Goal: Contribute content: Contribute content

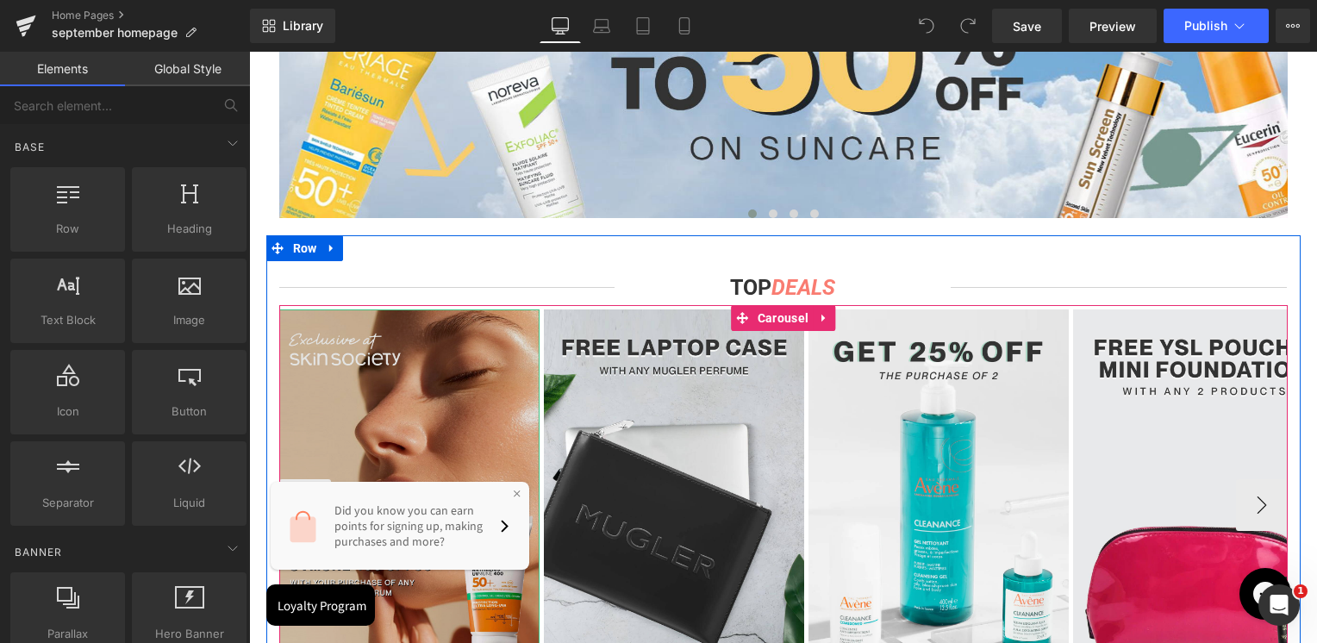
scroll to position [1206, 0]
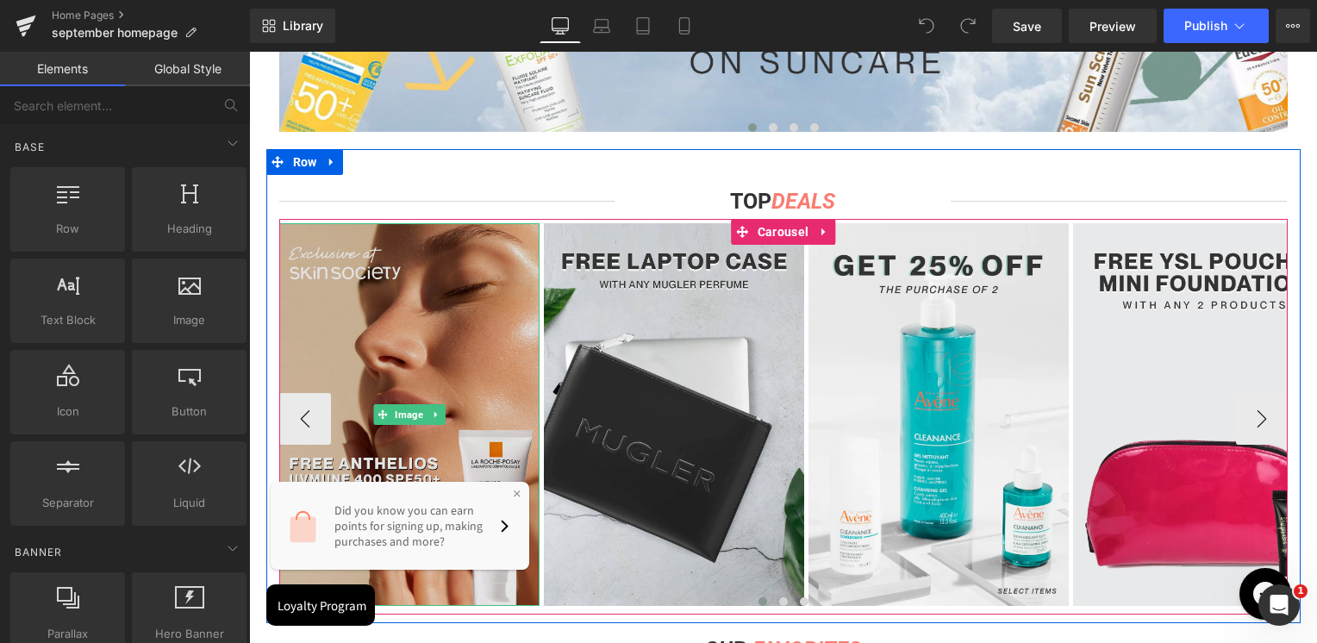
click at [430, 329] on img at bounding box center [409, 414] width 260 height 383
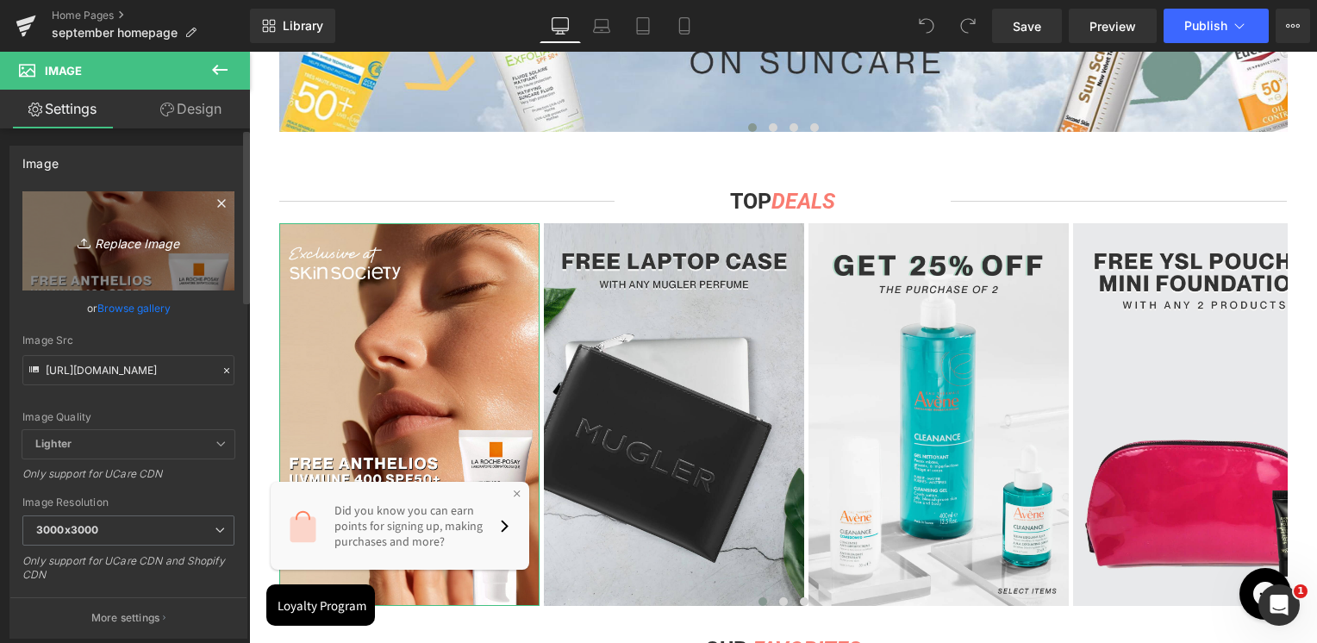
click at [143, 239] on icon "Replace Image" at bounding box center [128, 241] width 138 height 22
type input "C:\fakepath\prada top deal.jpg"
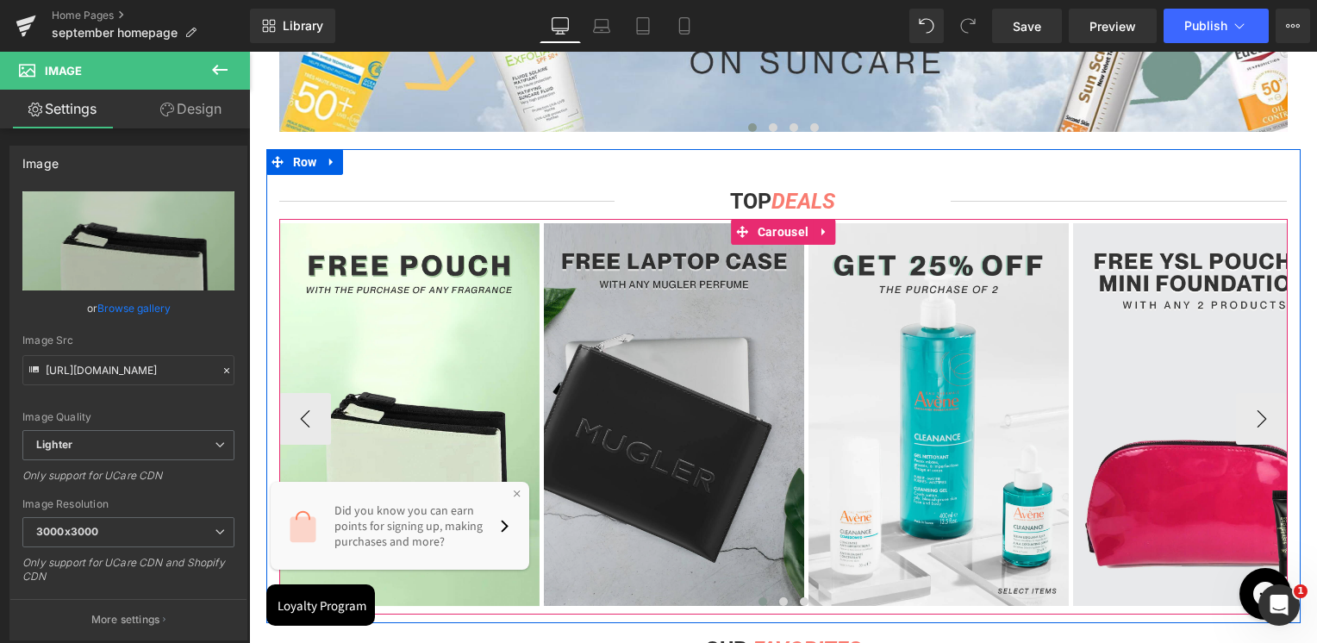
click at [792, 235] on span "Carousel" at bounding box center [782, 232] width 59 height 26
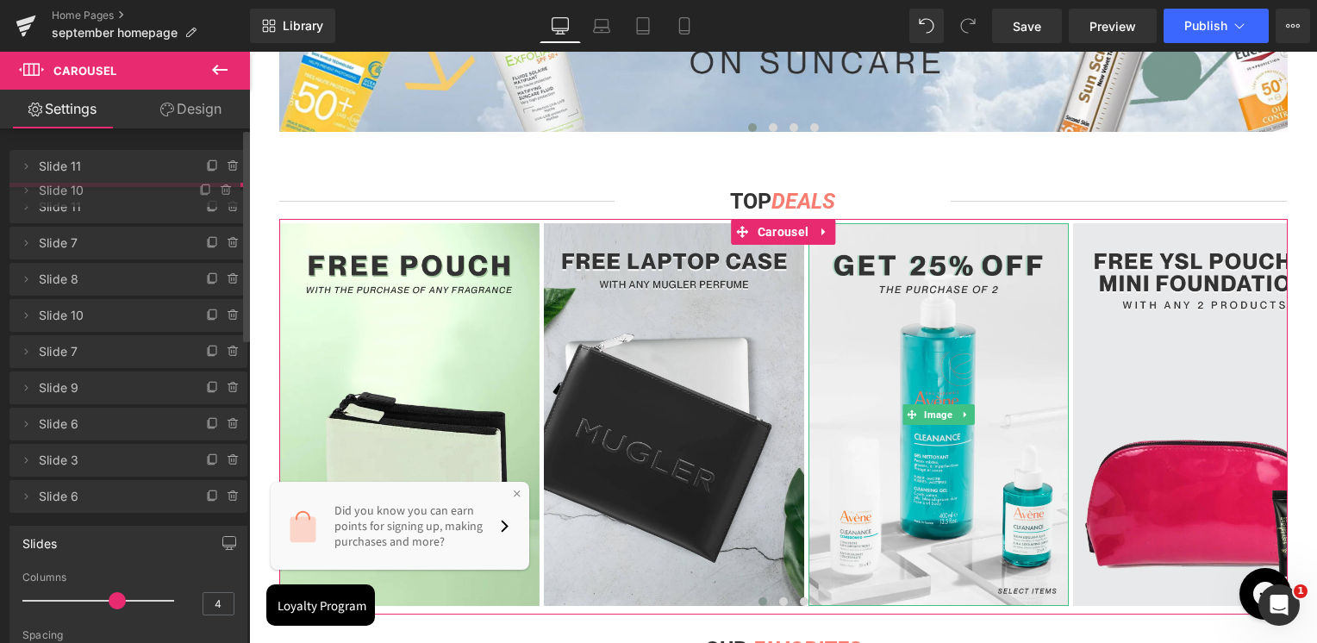
drag, startPoint x: 114, startPoint y: 239, endPoint x: 115, endPoint y: 190, distance: 48.3
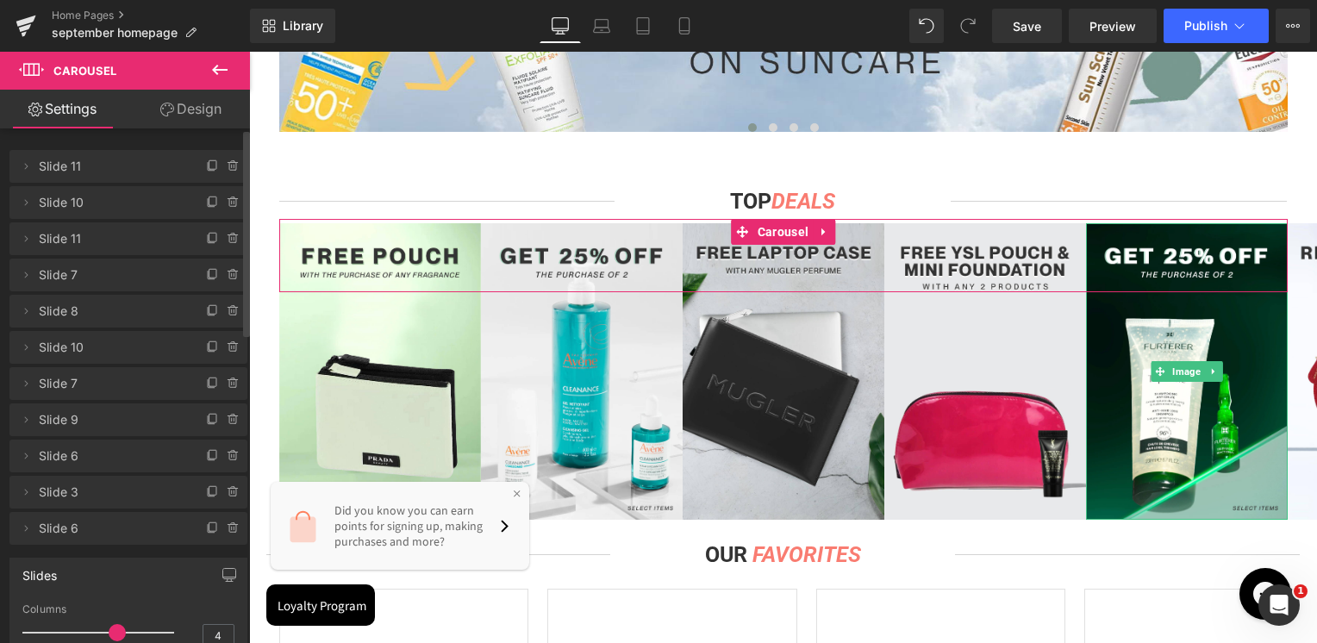
click at [125, 298] on span "Slide 8" at bounding box center [111, 311] width 145 height 33
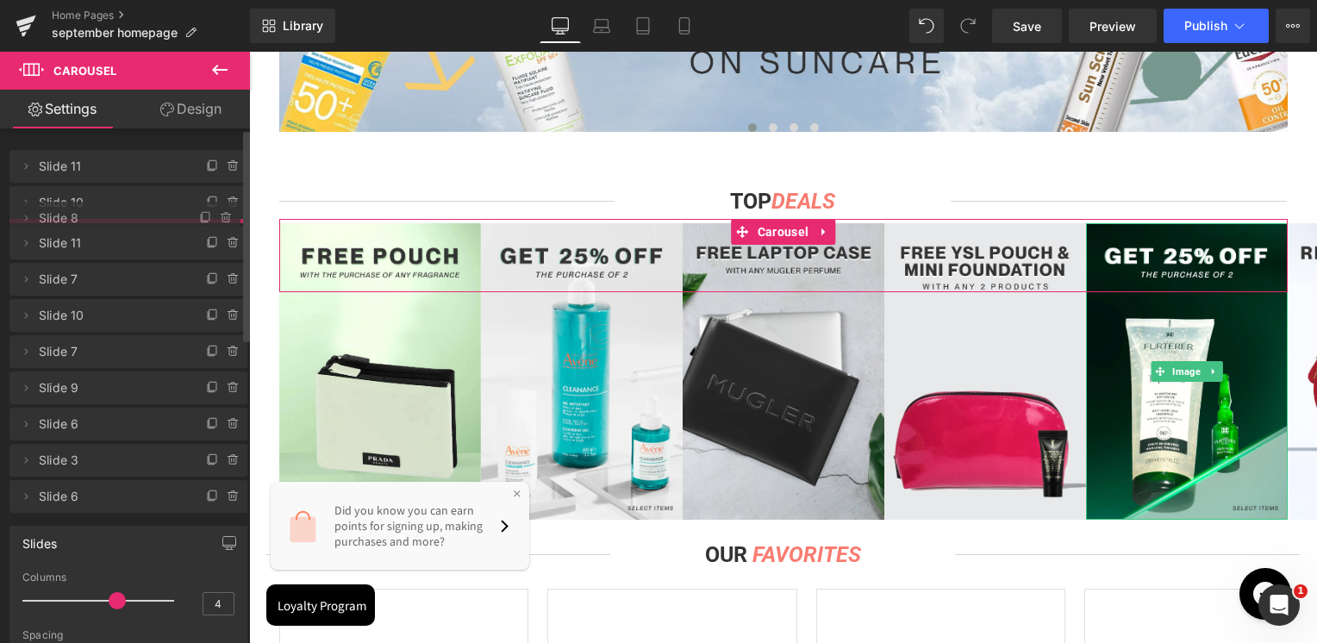
drag, startPoint x: 124, startPoint y: 310, endPoint x: 134, endPoint y: 217, distance: 93.6
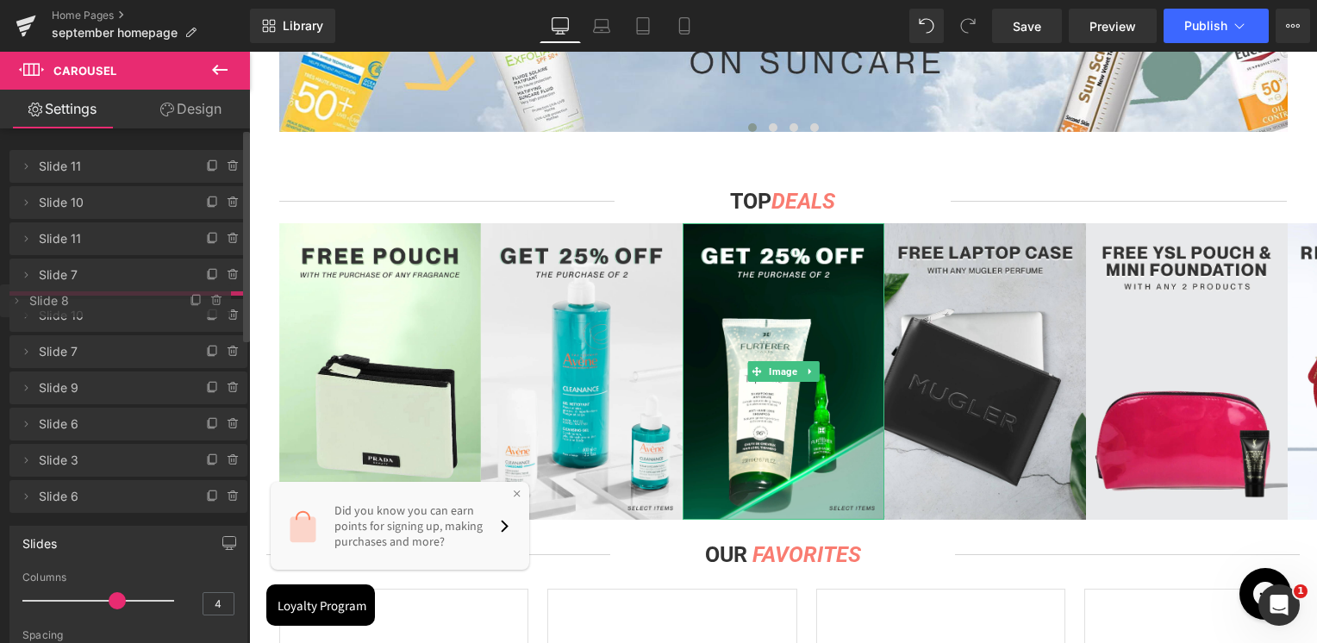
drag, startPoint x: 129, startPoint y: 230, endPoint x: 129, endPoint y: 292, distance: 62.0
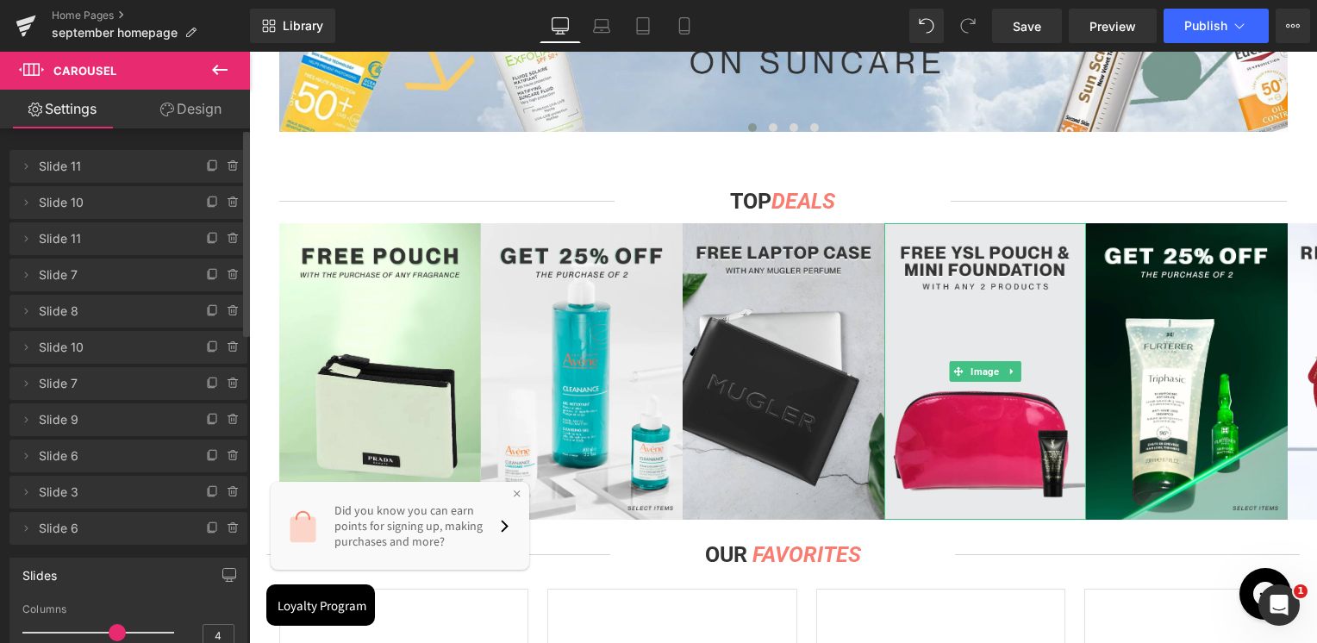
click at [121, 282] on span "Slide 7" at bounding box center [111, 274] width 145 height 33
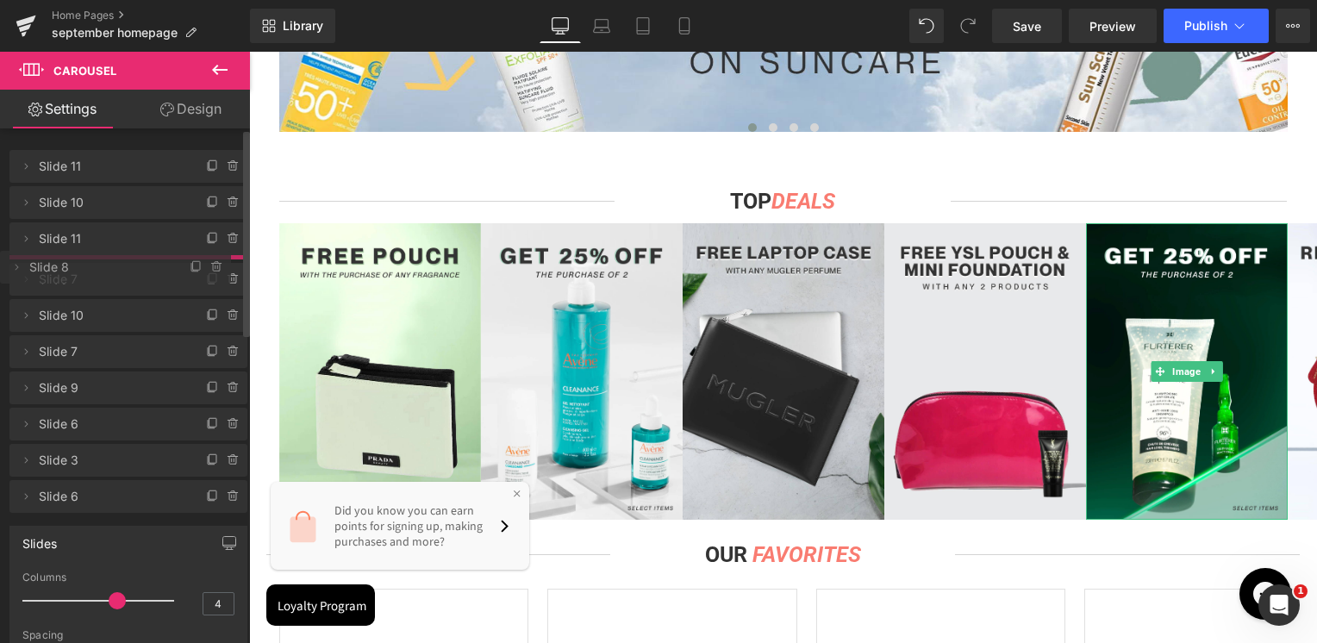
drag, startPoint x: 115, startPoint y: 308, endPoint x: 124, endPoint y: 265, distance: 44.8
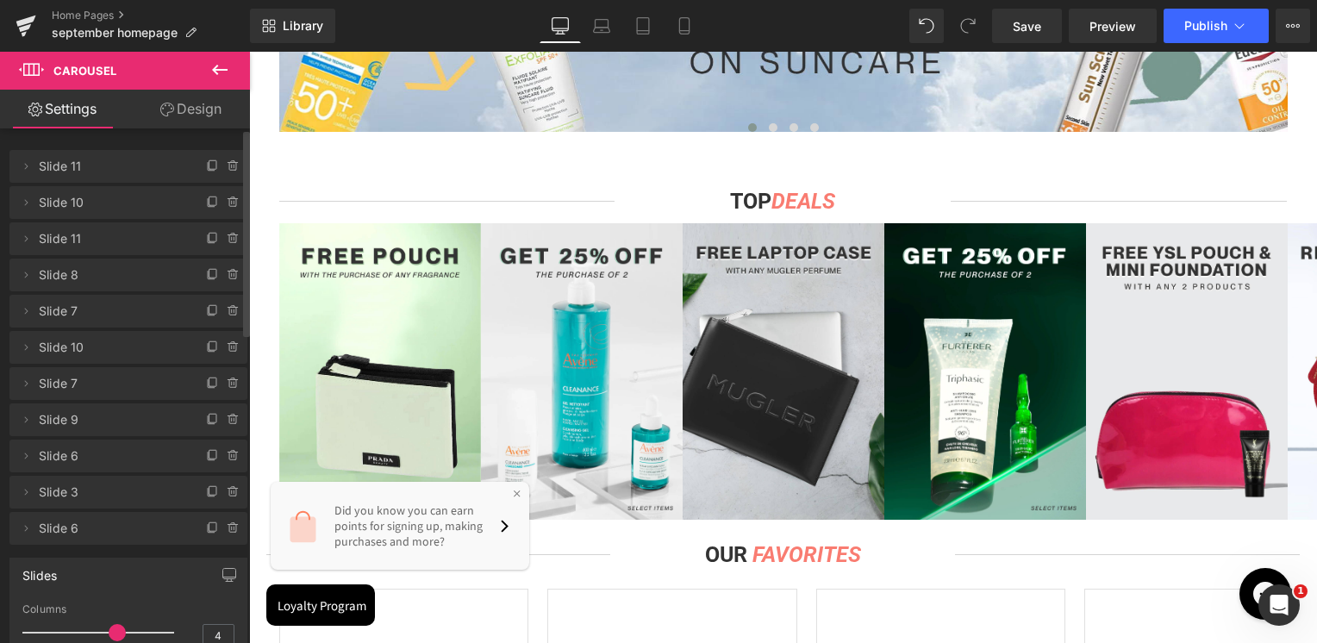
click at [513, 497] on icon at bounding box center [517, 494] width 10 height 10
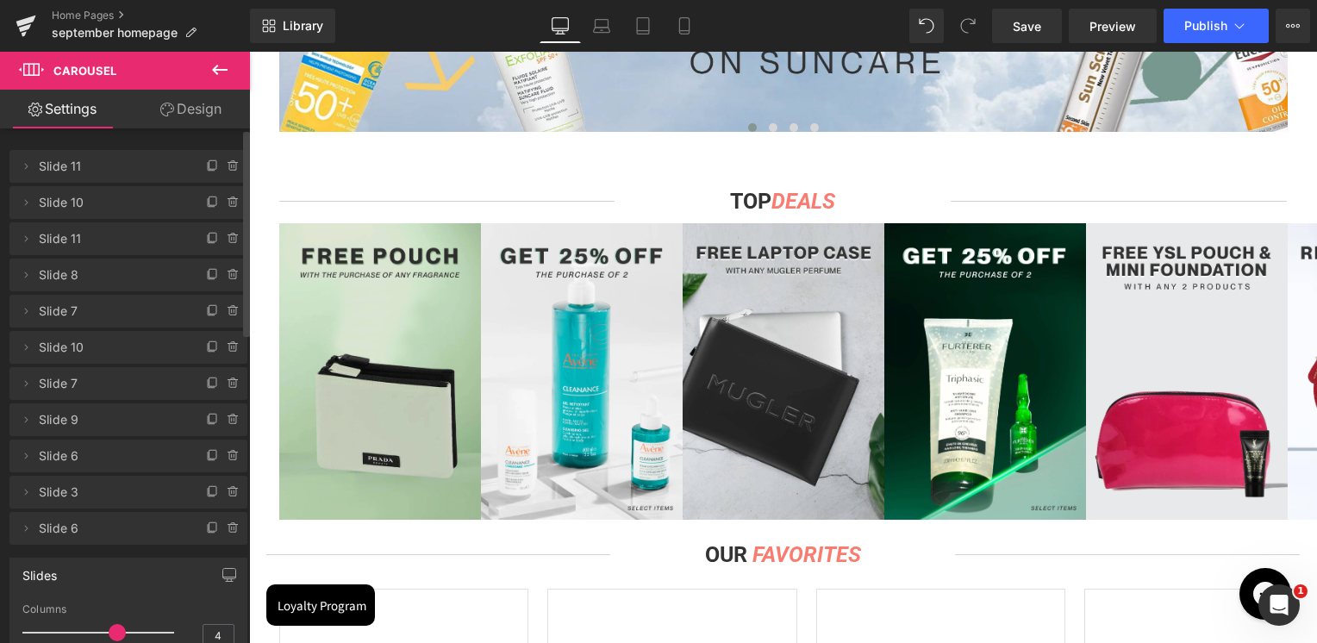
click at [433, 378] on img at bounding box center [380, 371] width 202 height 296
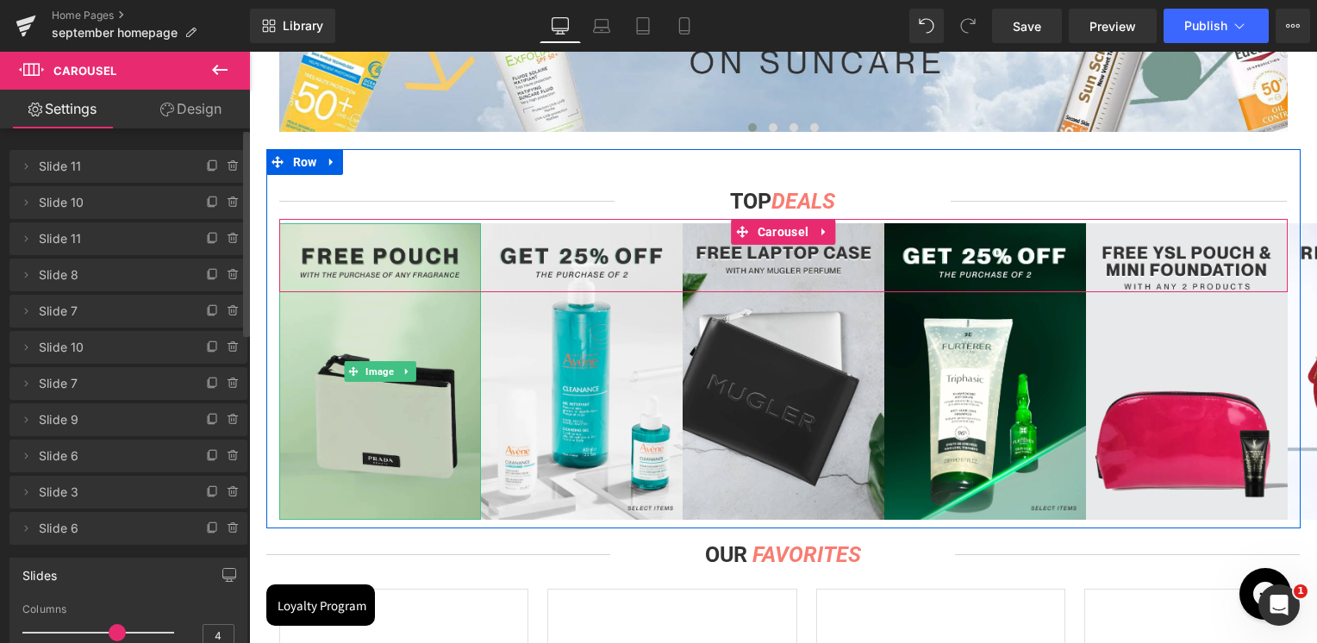
click at [331, 390] on img at bounding box center [380, 371] width 202 height 296
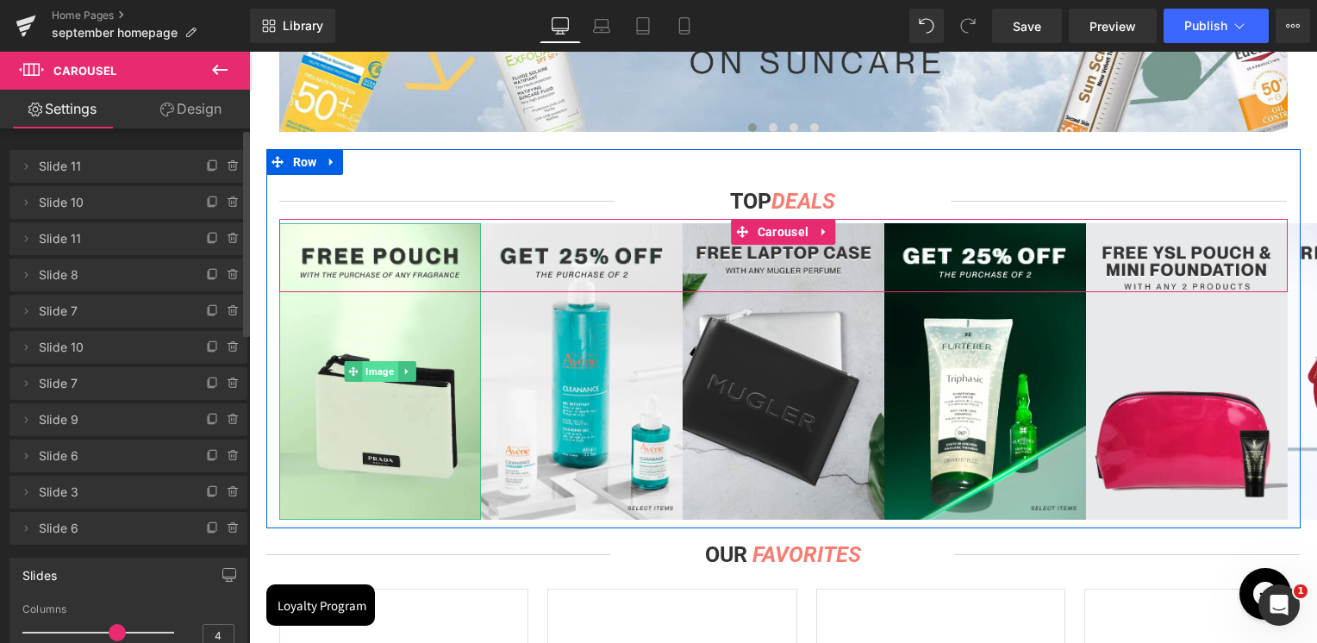
click at [369, 378] on span "Image" at bounding box center [379, 371] width 35 height 21
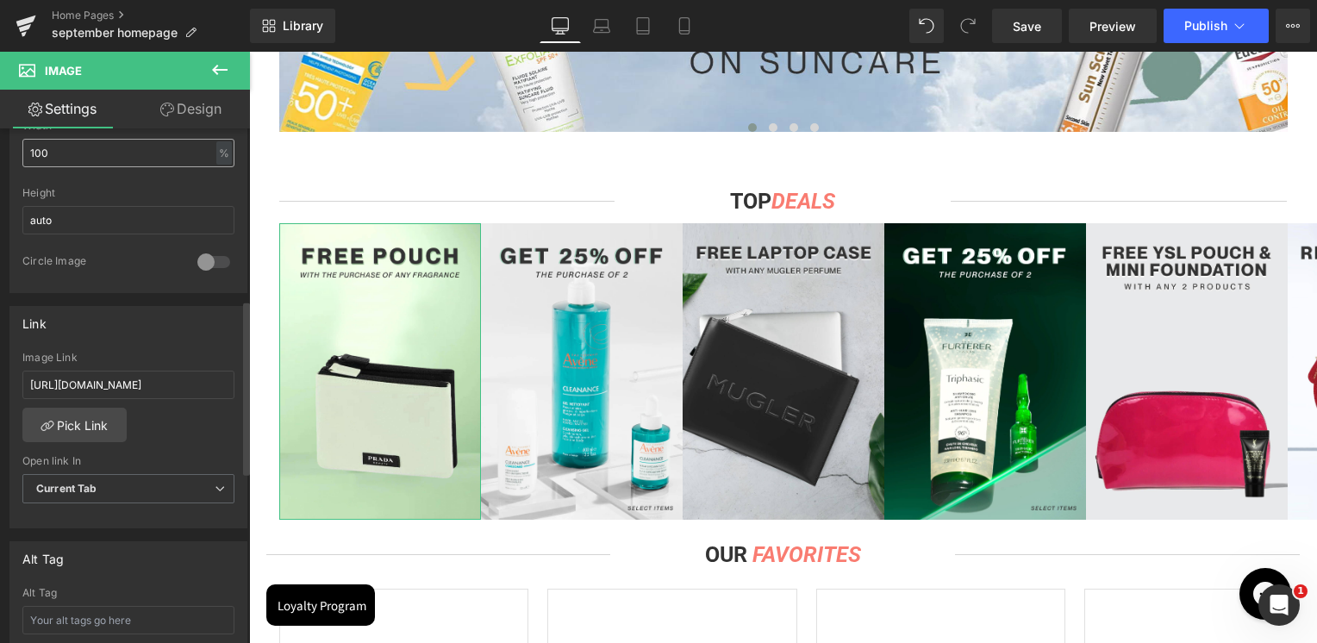
scroll to position [603, 0]
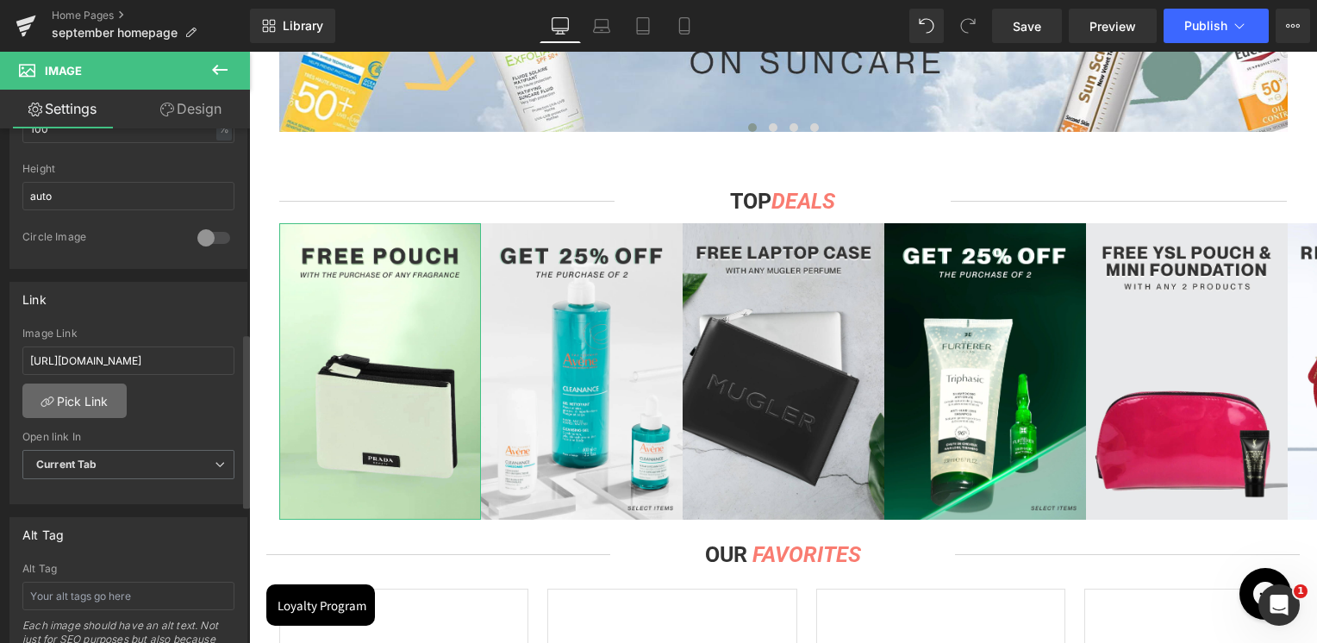
click at [103, 396] on link "Pick Link" at bounding box center [74, 400] width 104 height 34
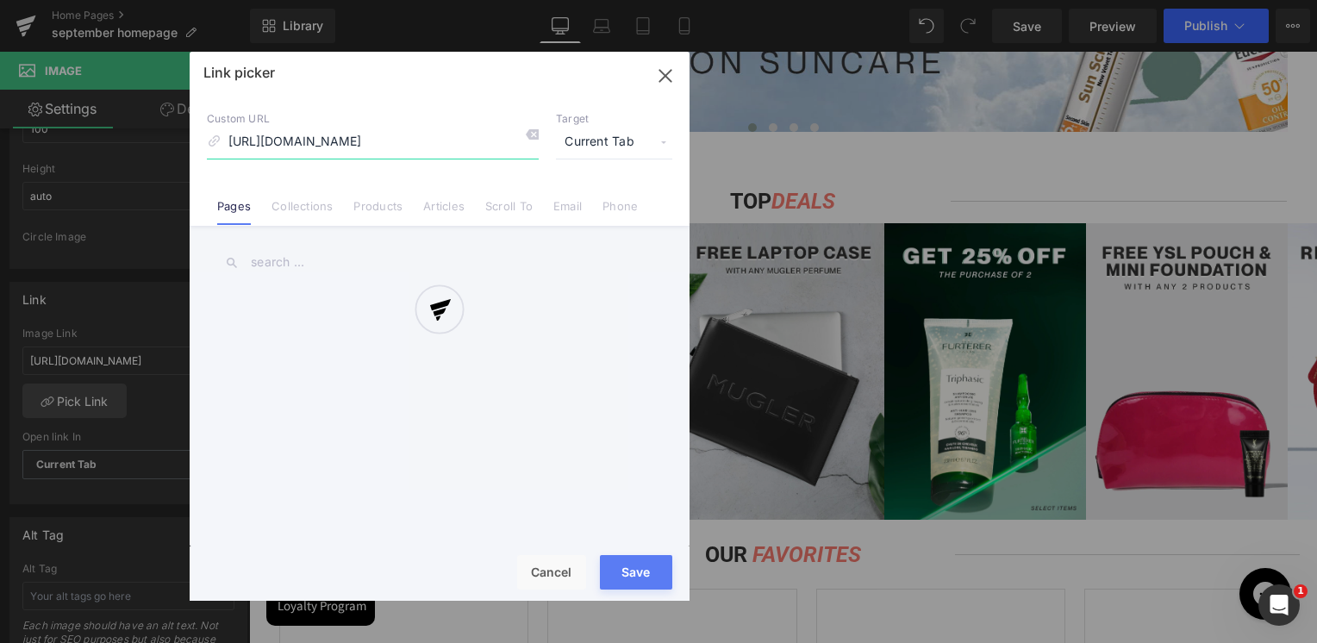
scroll to position [0, 631]
click at [306, 214] on div at bounding box center [440, 326] width 500 height 549
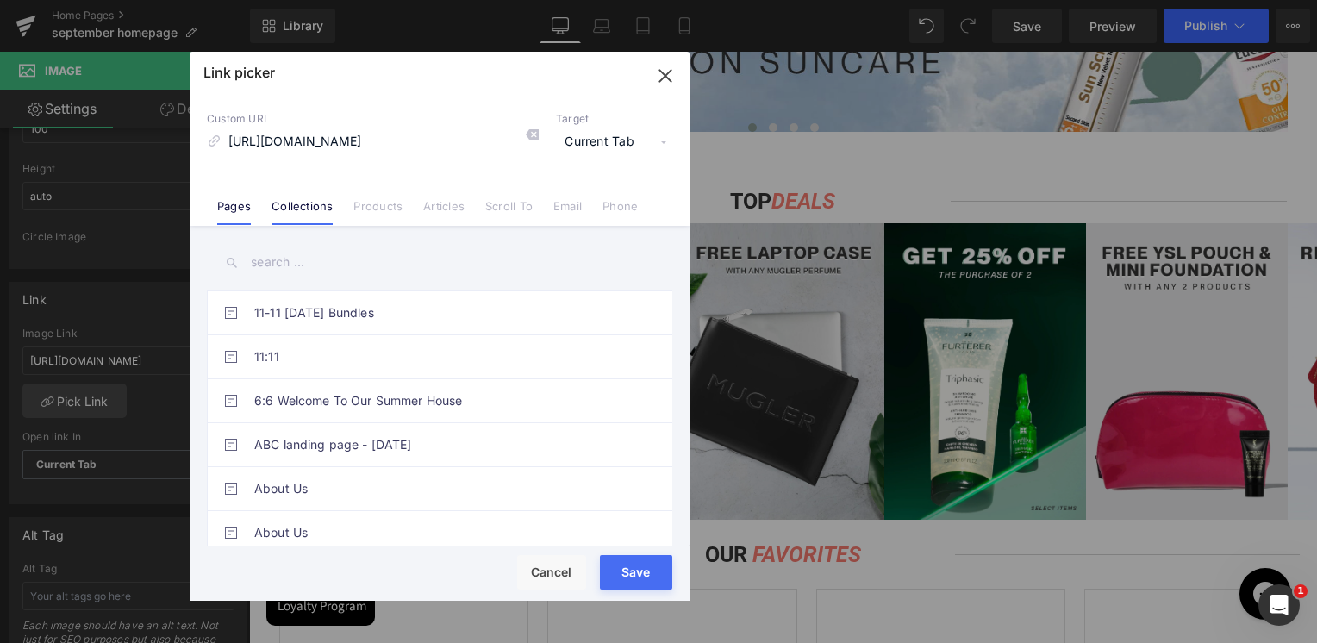
click at [302, 207] on link "Collections" at bounding box center [301, 212] width 61 height 26
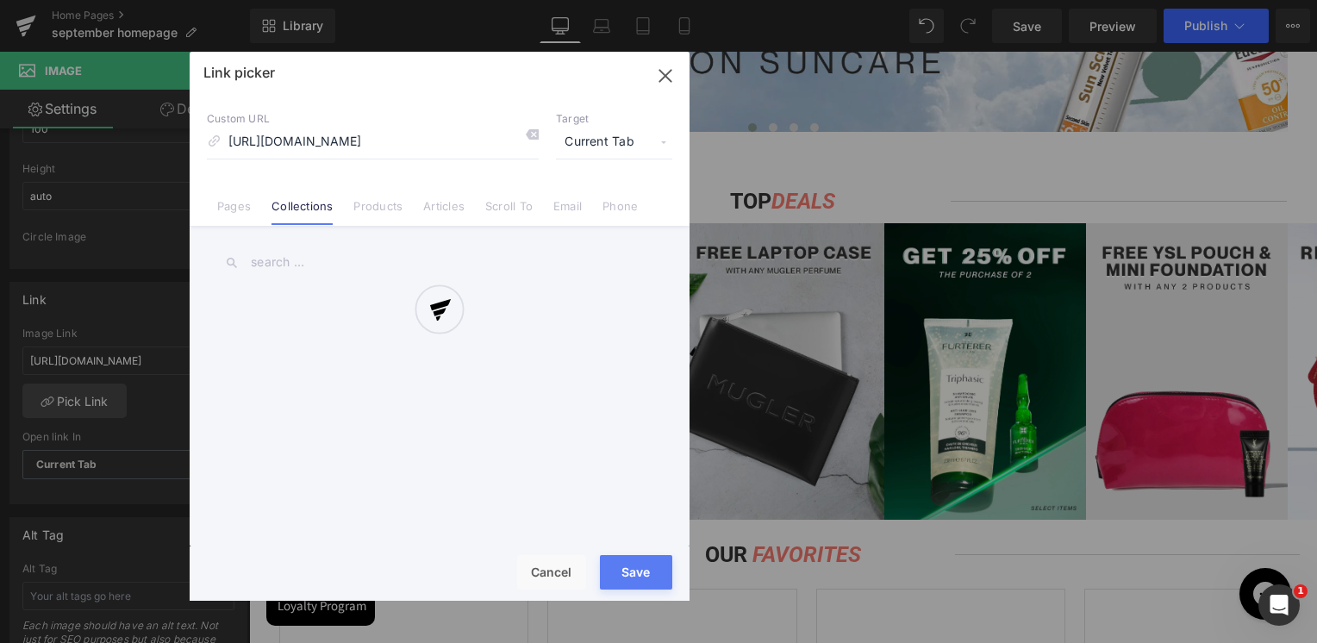
click at [300, 262] on div at bounding box center [440, 326] width 500 height 549
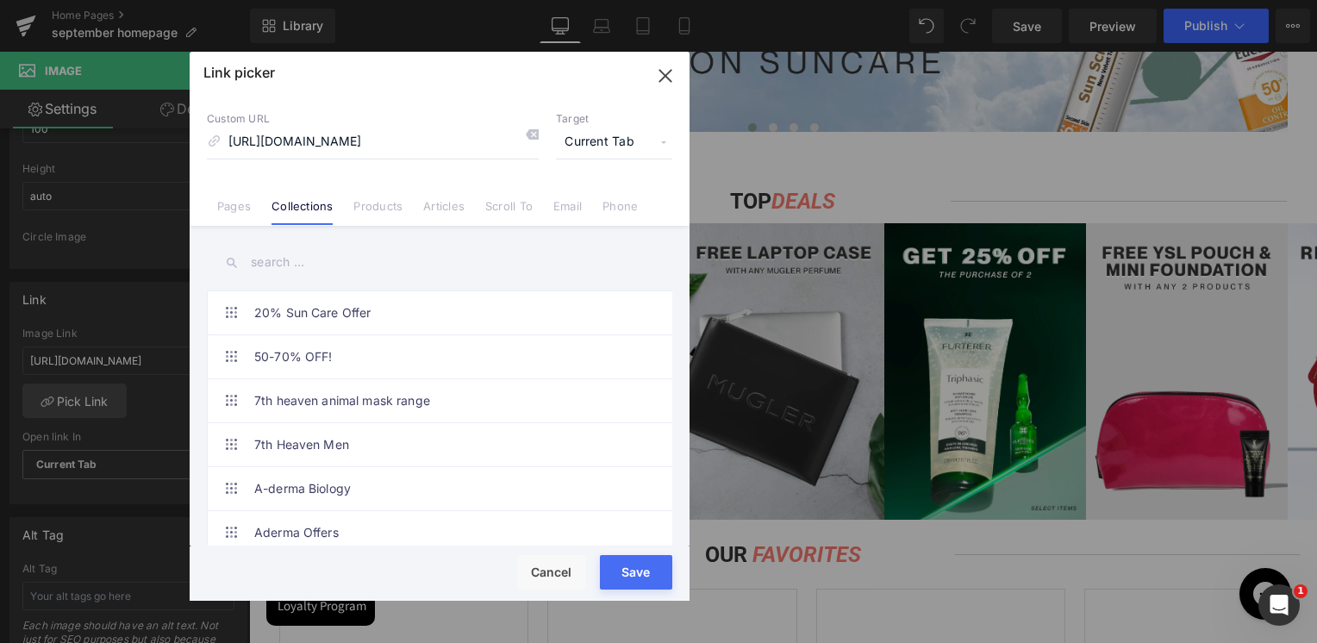
click at [265, 269] on input "text" at bounding box center [439, 262] width 465 height 39
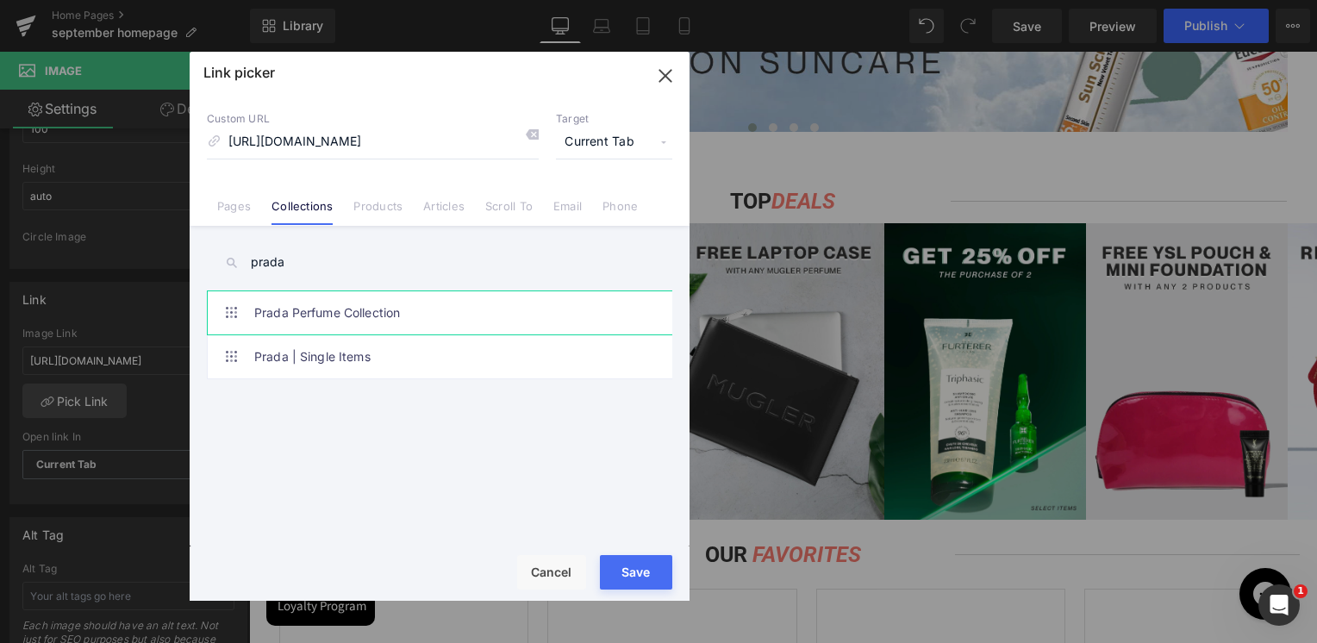
type input "prada"
click at [348, 314] on link "Prada Perfume Collection" at bounding box center [443, 312] width 379 height 43
click at [648, 567] on div "Rendering Content" at bounding box center [659, 574] width 106 height 19
click at [648, 564] on button "Save" at bounding box center [636, 572] width 72 height 34
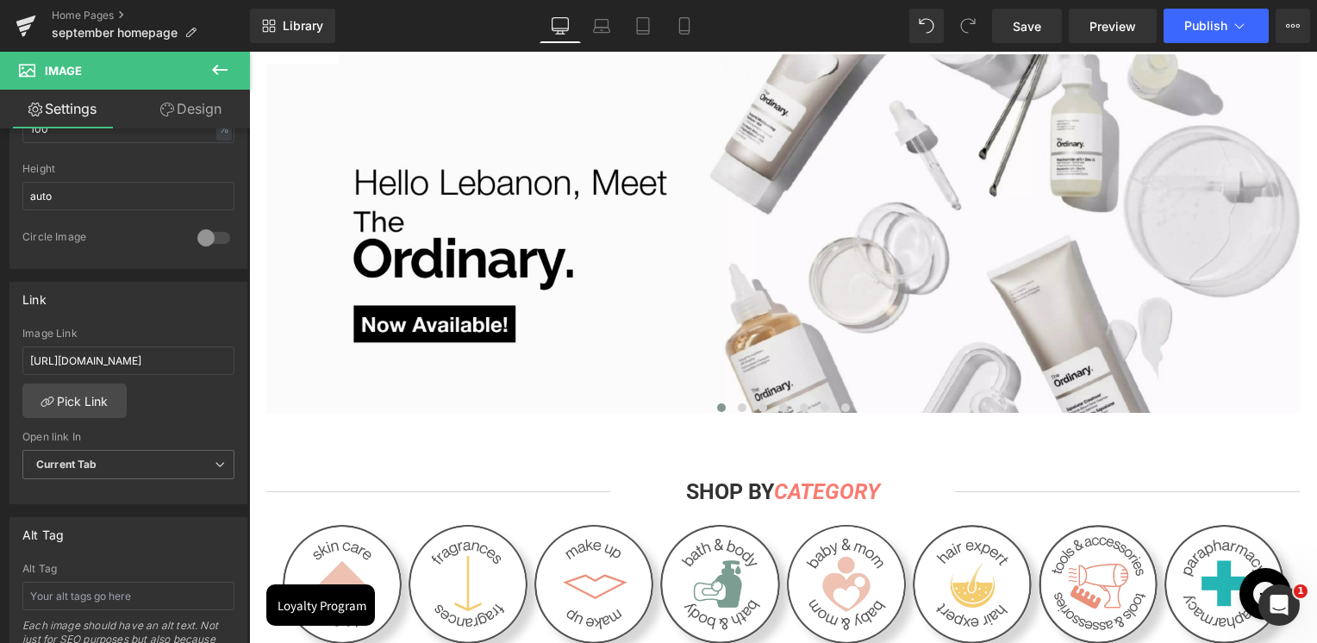
scroll to position [258, 0]
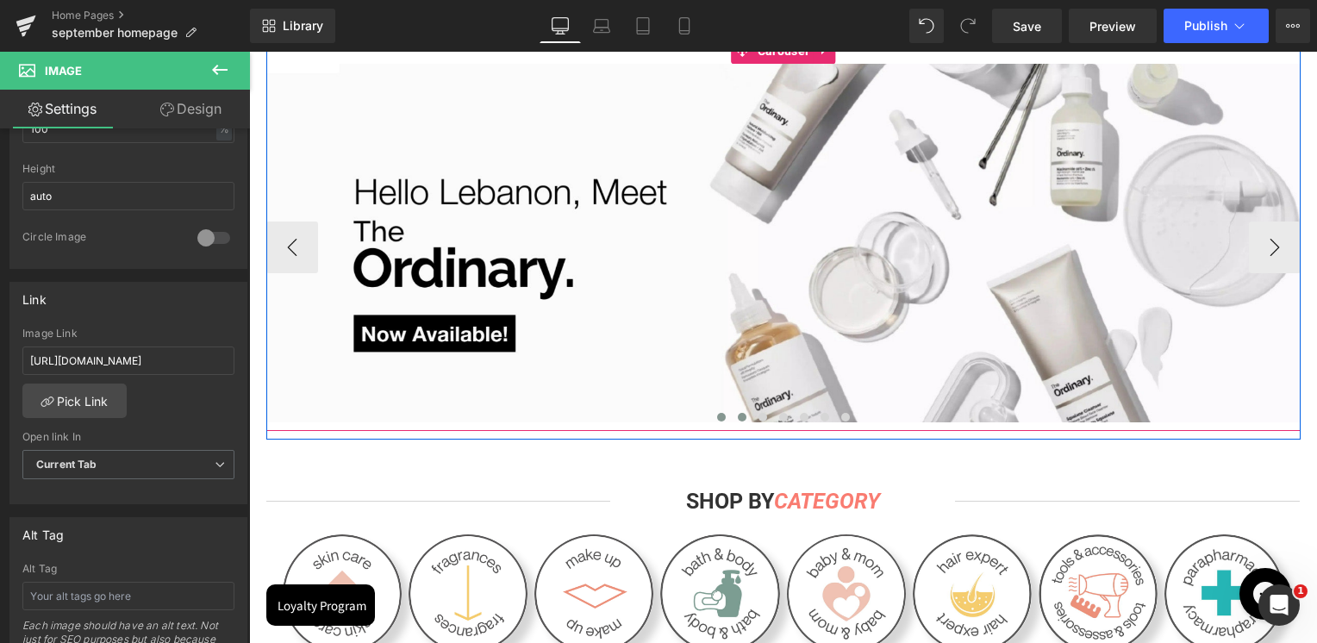
click at [732, 426] on button at bounding box center [742, 416] width 21 height 17
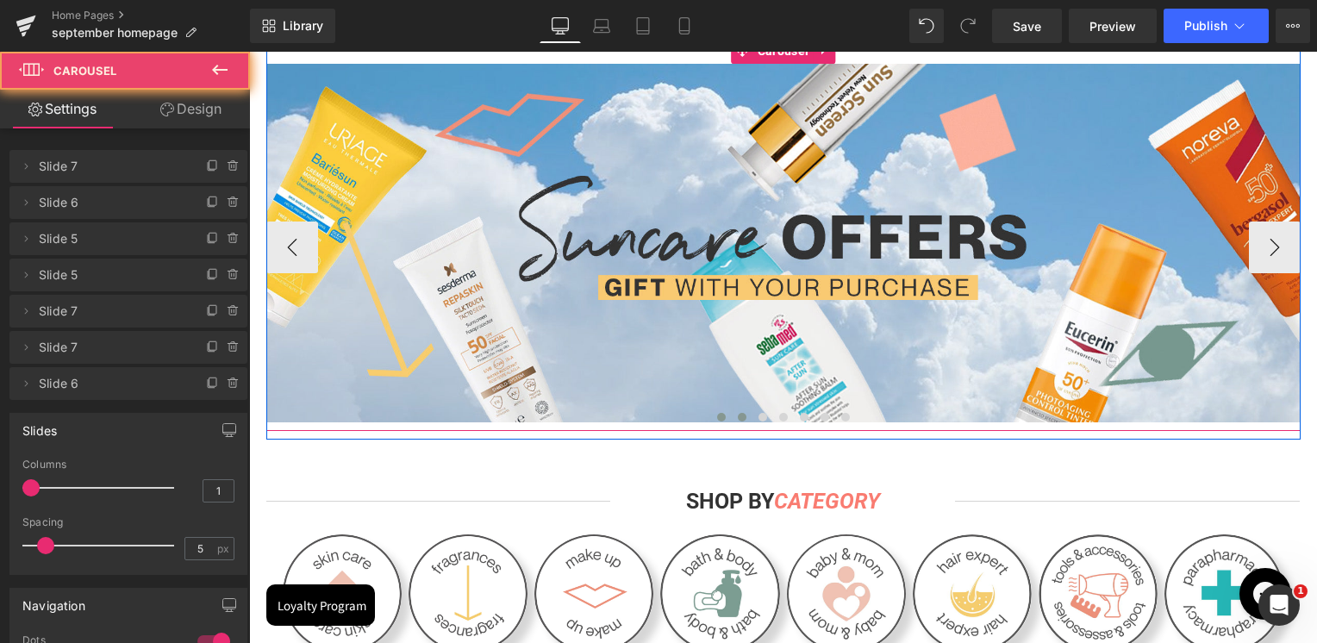
click at [711, 422] on button at bounding box center [721, 416] width 21 height 17
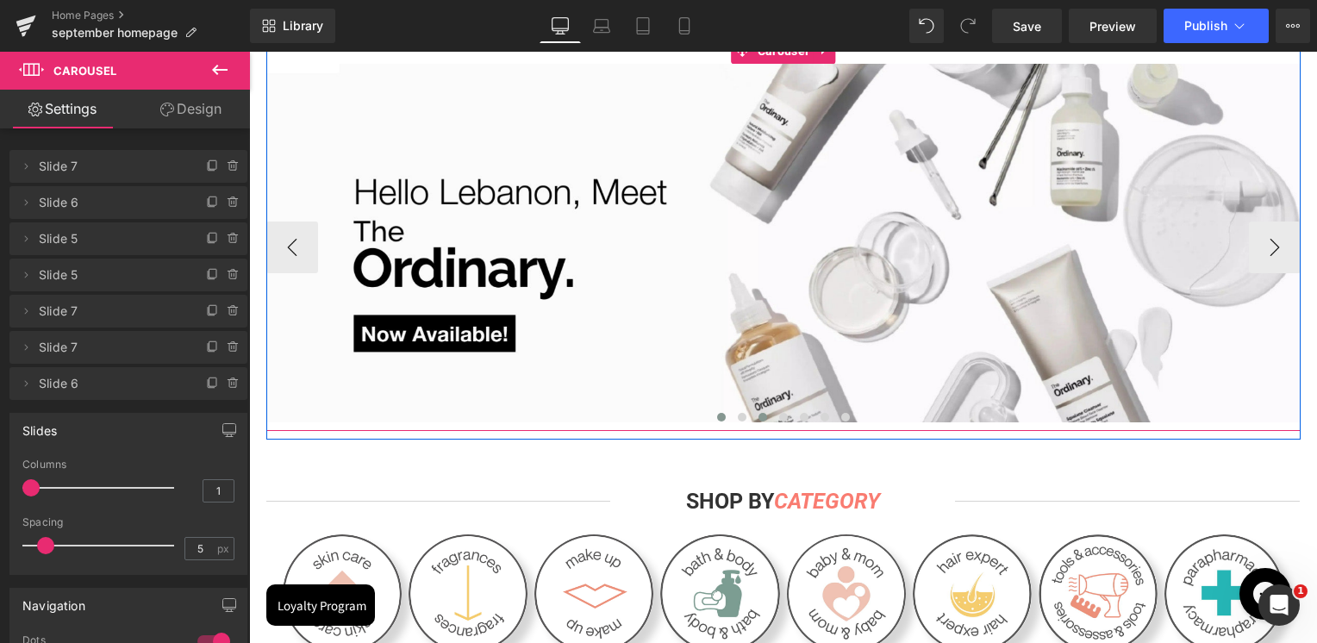
click at [752, 422] on button at bounding box center [762, 416] width 21 height 17
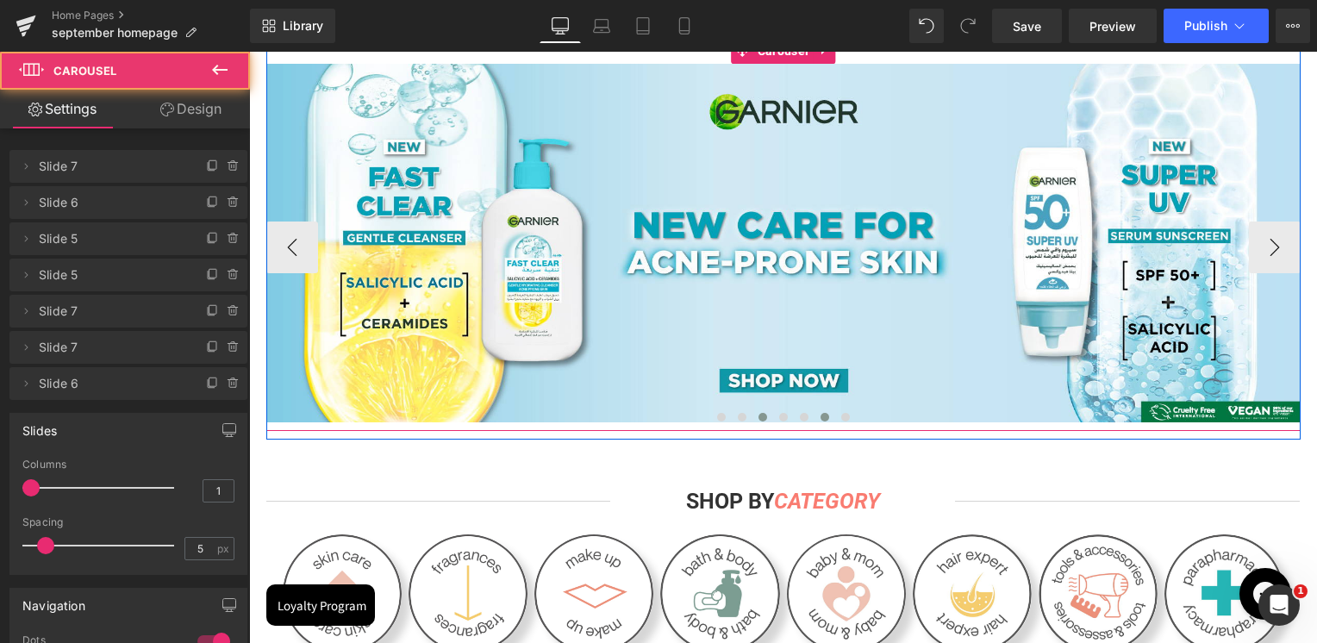
click at [814, 422] on button at bounding box center [824, 416] width 21 height 17
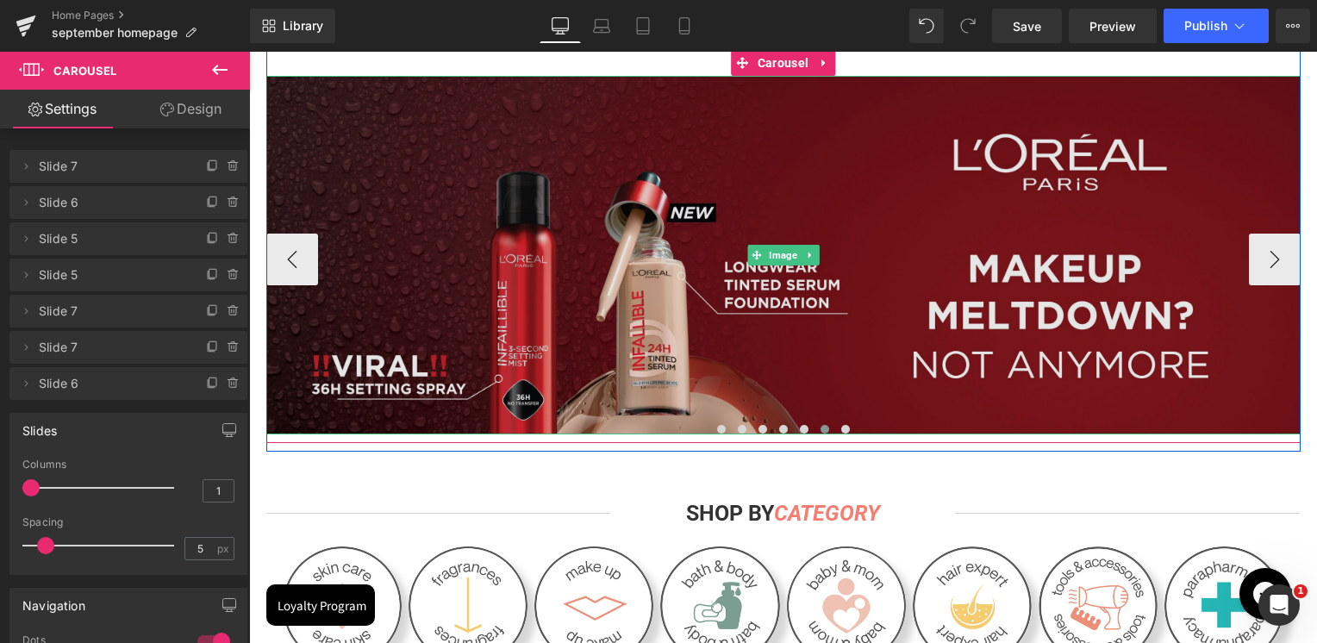
scroll to position [86, 0]
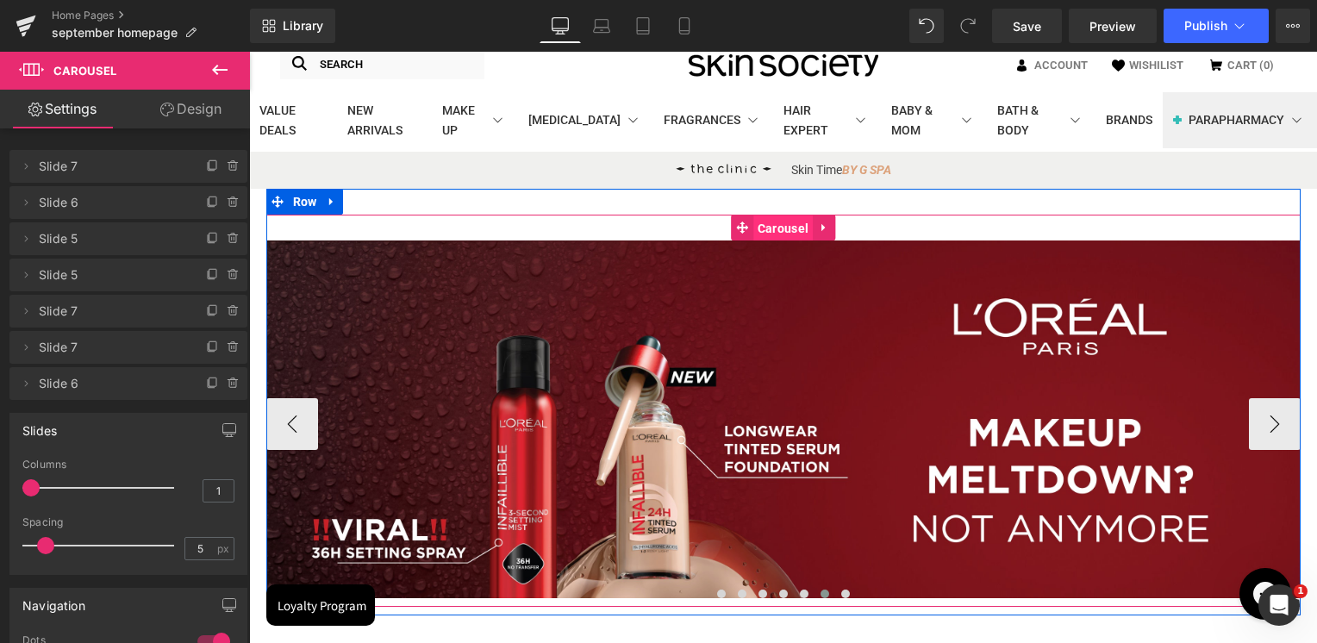
click at [794, 231] on span "Carousel" at bounding box center [782, 228] width 59 height 26
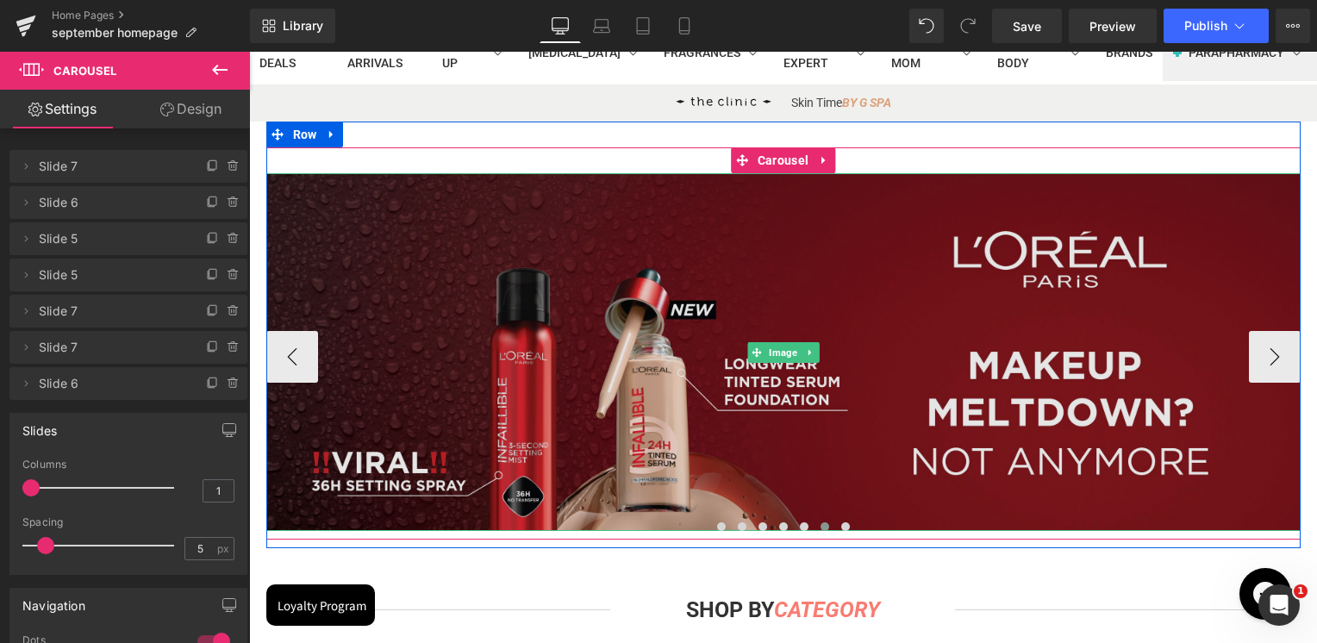
scroll to position [172, 0]
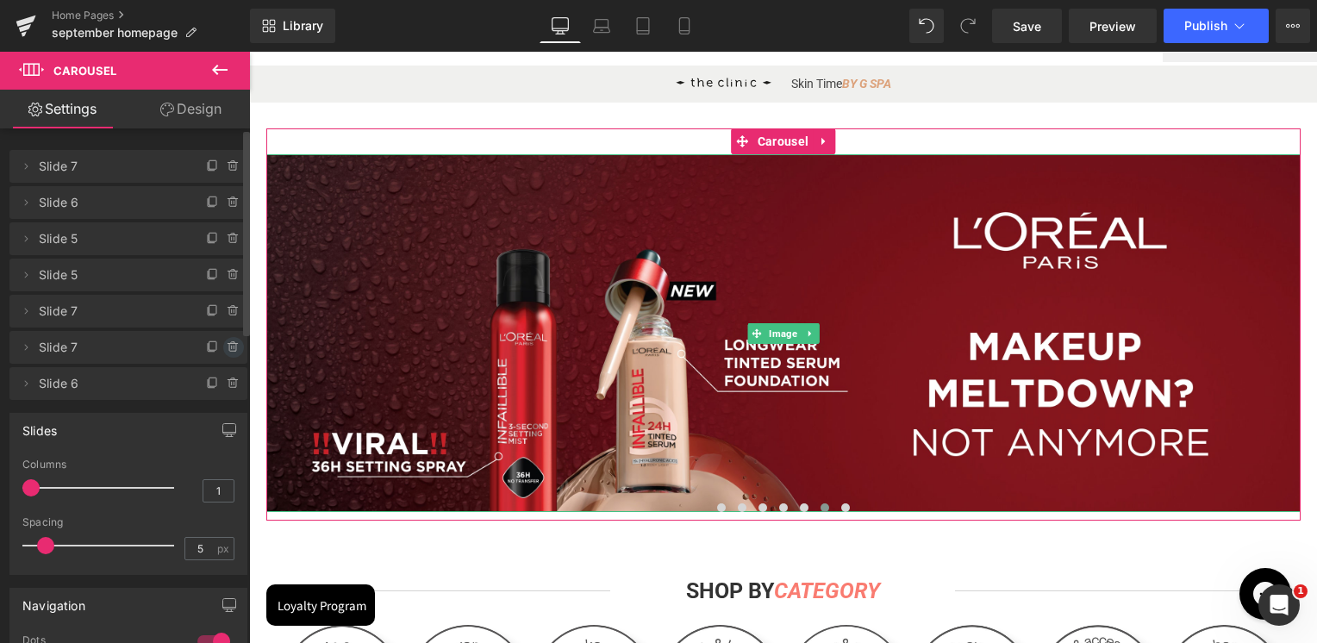
click at [227, 344] on icon at bounding box center [234, 347] width 14 height 14
click at [224, 346] on button "Delete" at bounding box center [215, 348] width 54 height 22
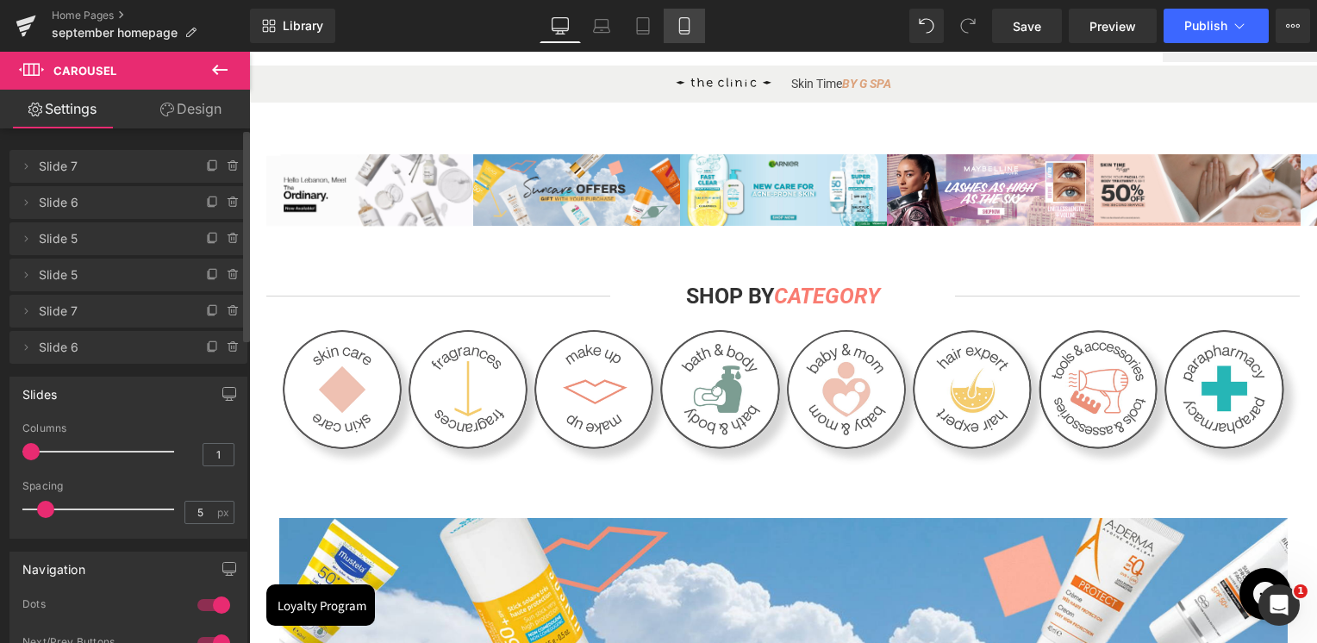
click at [697, 32] on link "Mobile" at bounding box center [683, 26] width 41 height 34
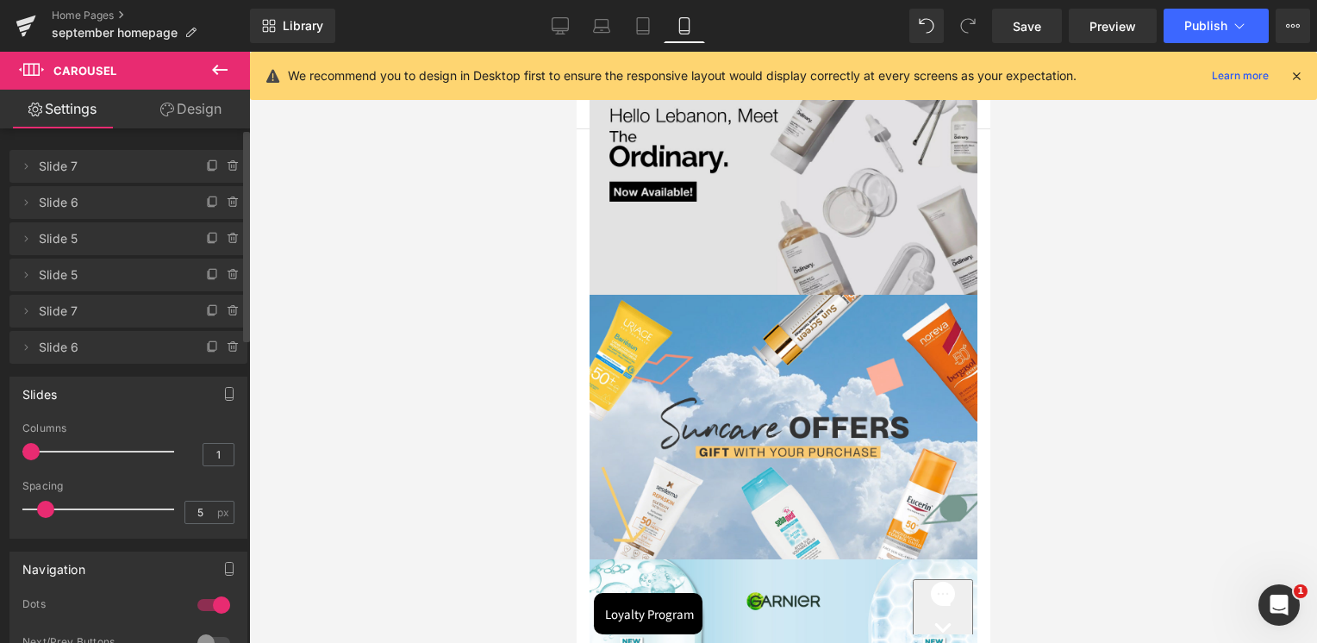
scroll to position [0, 0]
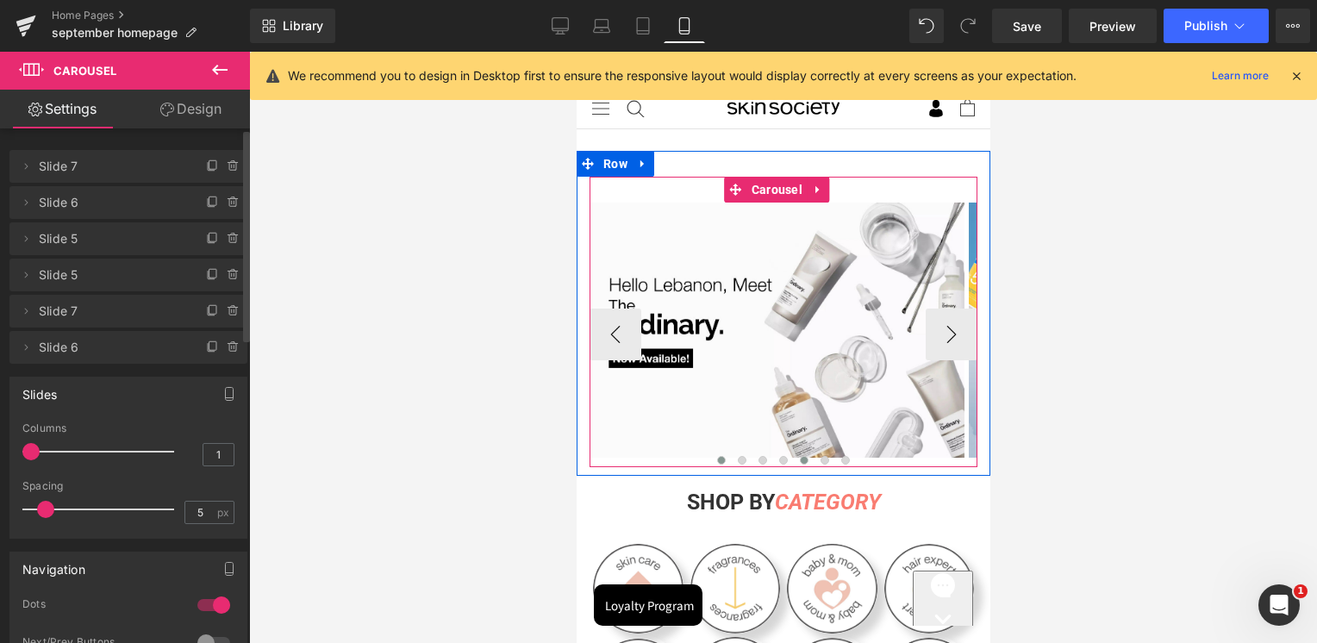
click at [799, 458] on span at bounding box center [803, 460] width 9 height 9
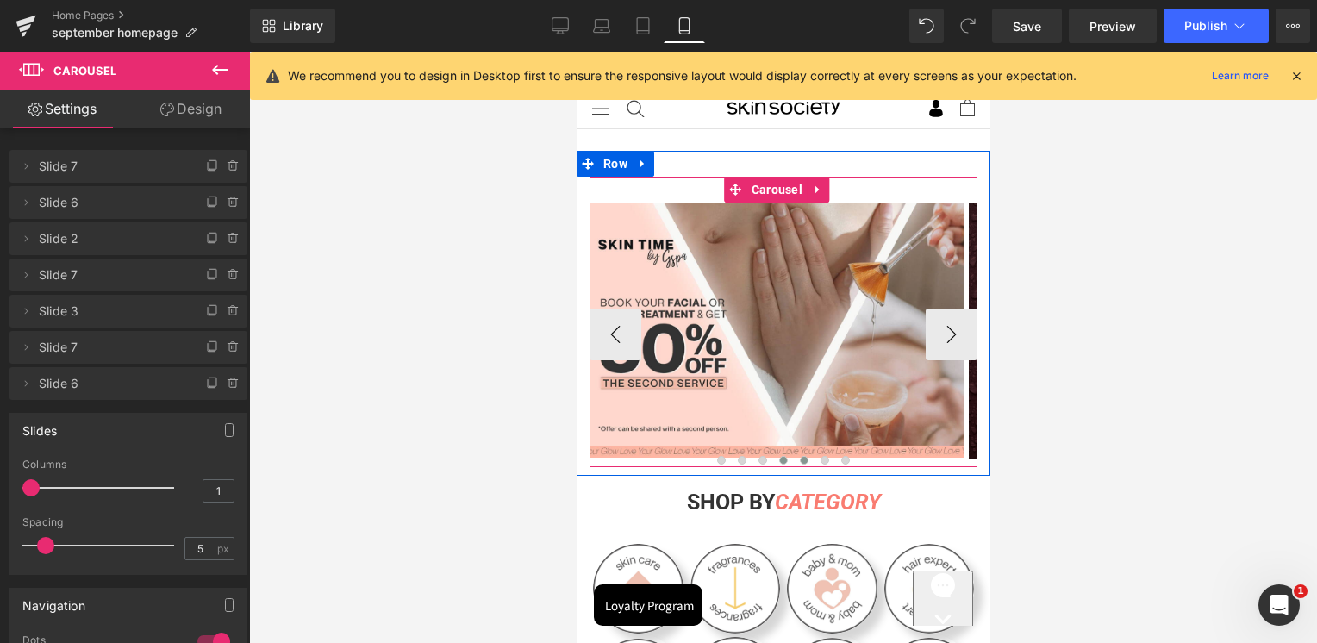
click at [778, 457] on span at bounding box center [782, 460] width 9 height 9
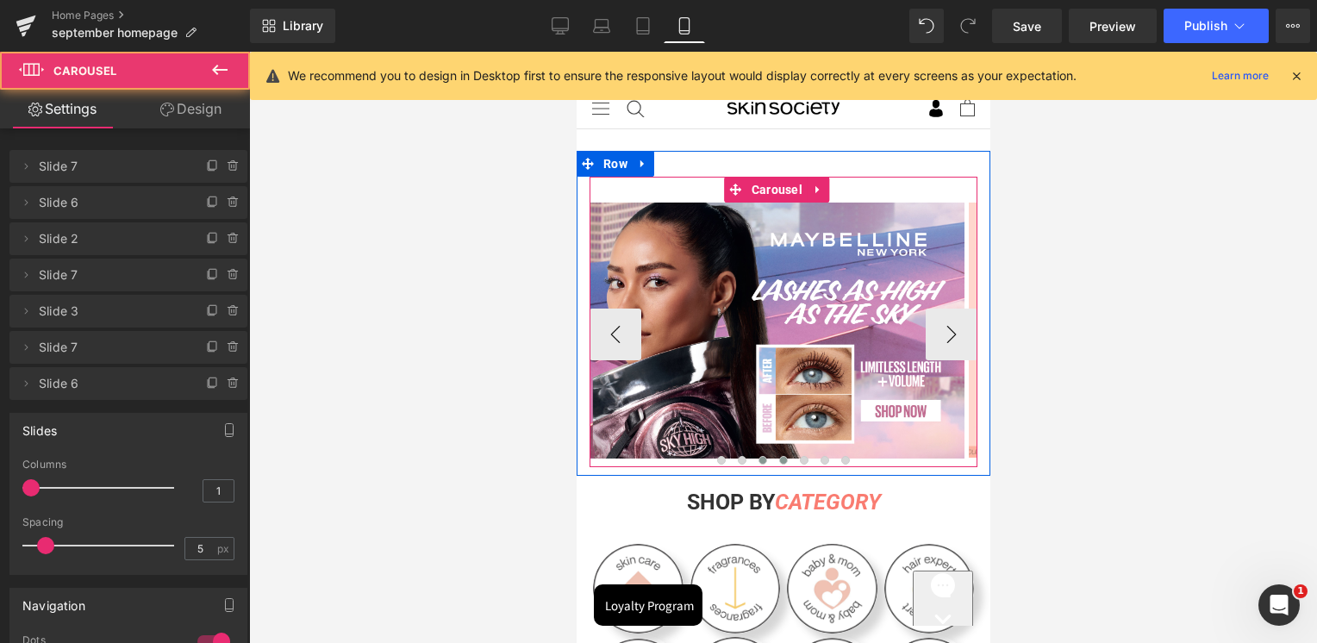
click at [758, 459] on span at bounding box center [761, 460] width 9 height 9
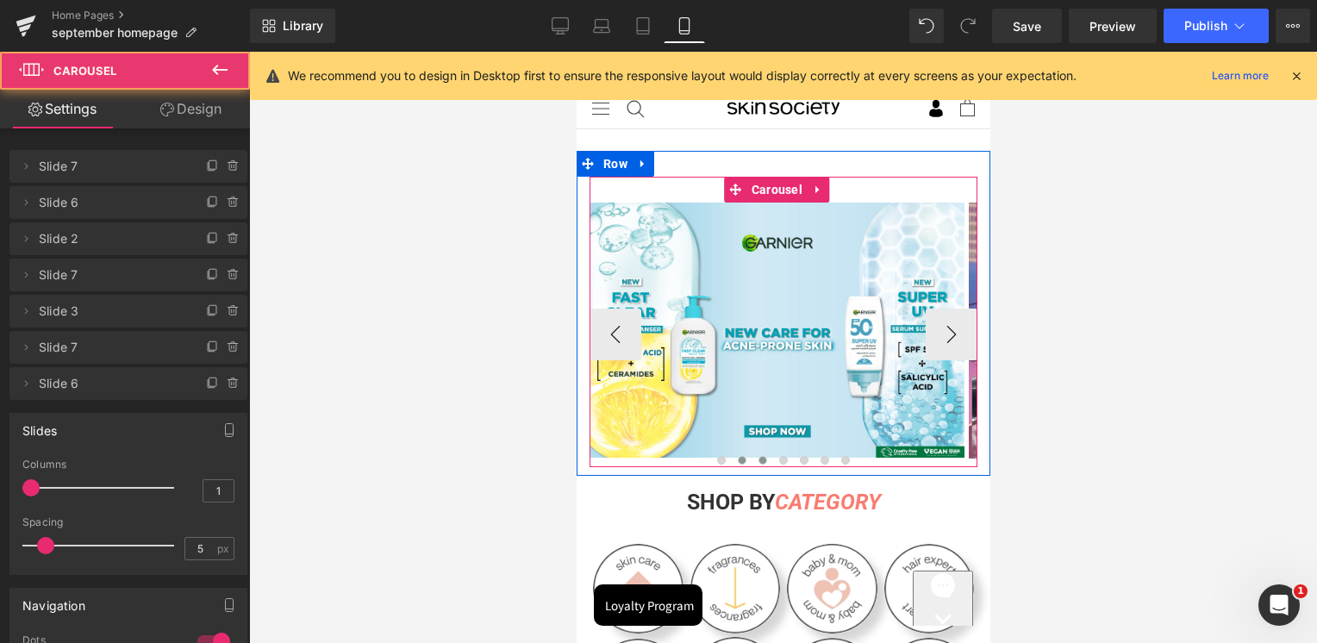
click at [737, 458] on span at bounding box center [741, 460] width 9 height 9
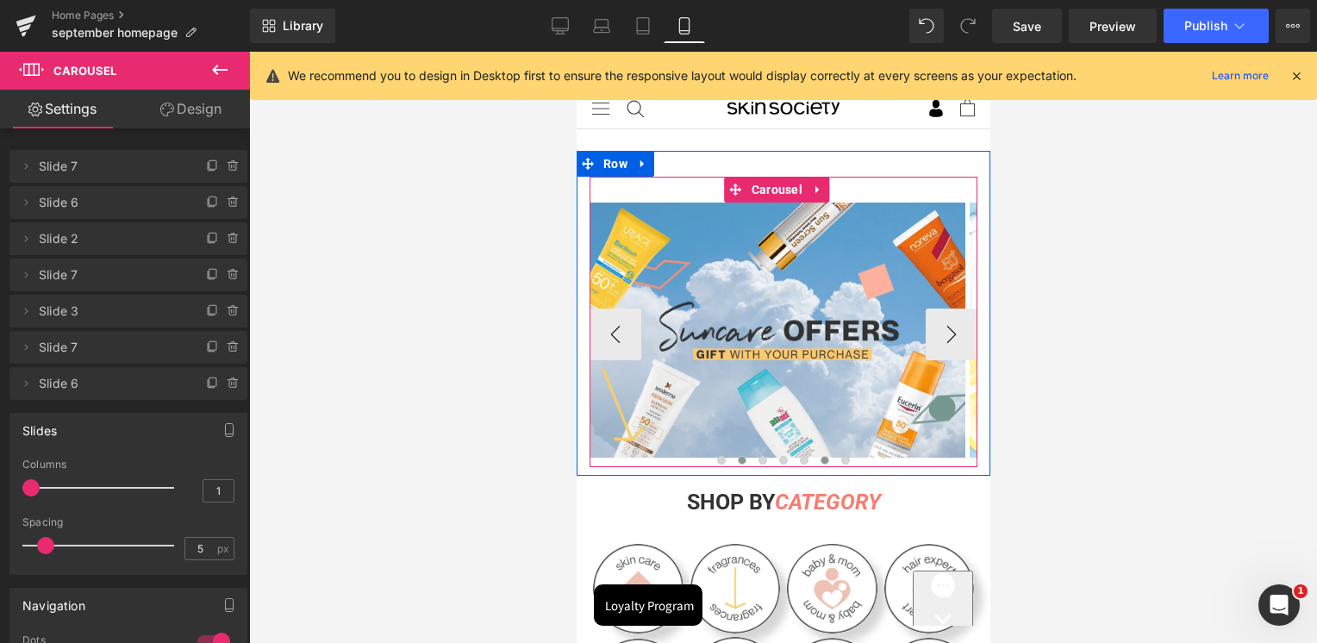
click at [819, 458] on span at bounding box center [823, 460] width 9 height 9
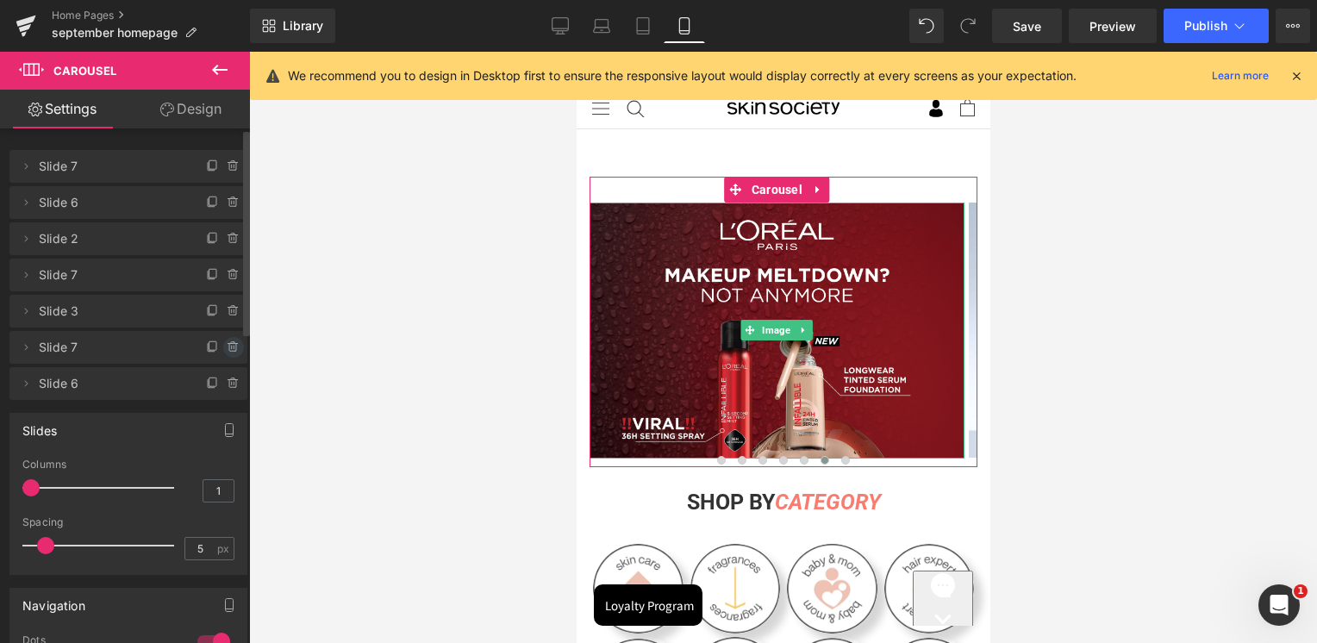
click at [232, 347] on icon at bounding box center [234, 347] width 14 height 14
click at [227, 348] on button "Delete" at bounding box center [215, 348] width 54 height 22
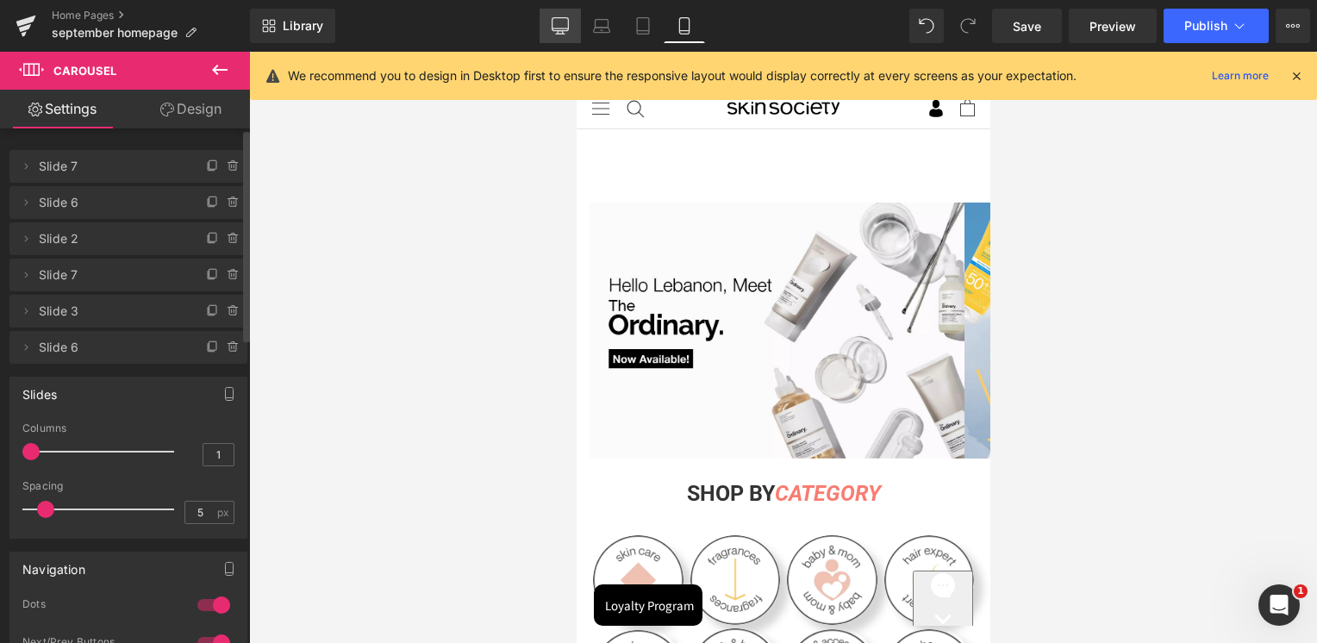
click at [572, 33] on link "Desktop" at bounding box center [559, 26] width 41 height 34
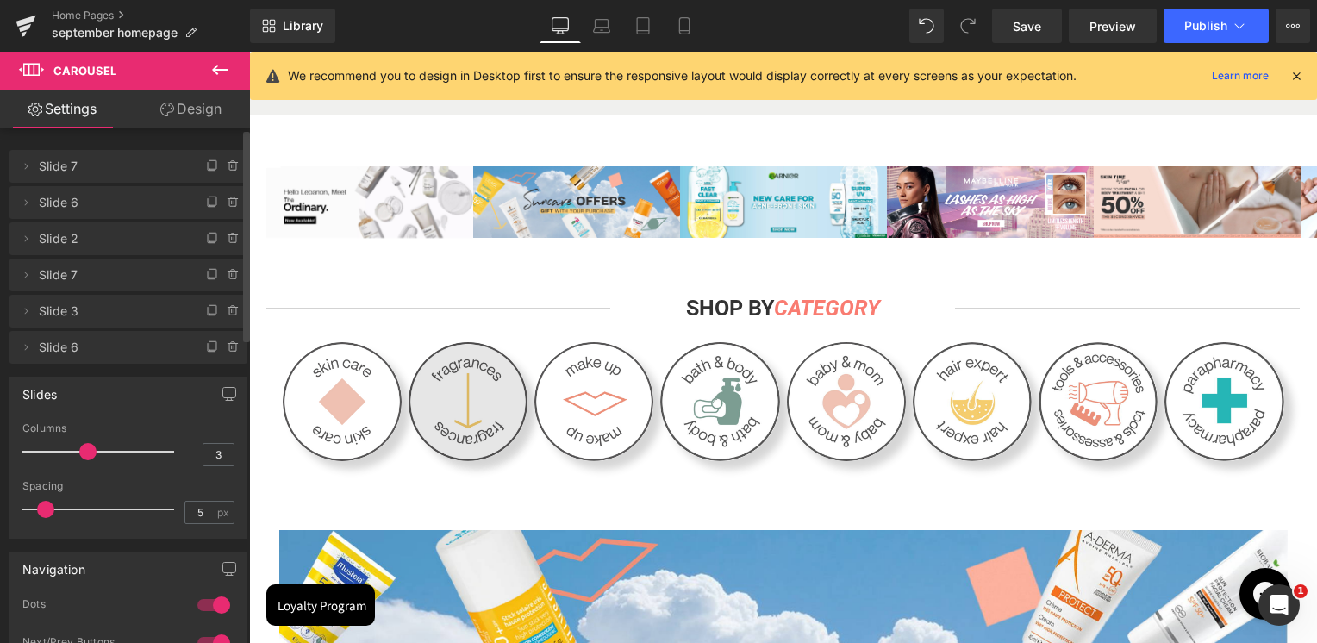
scroll to position [86, 0]
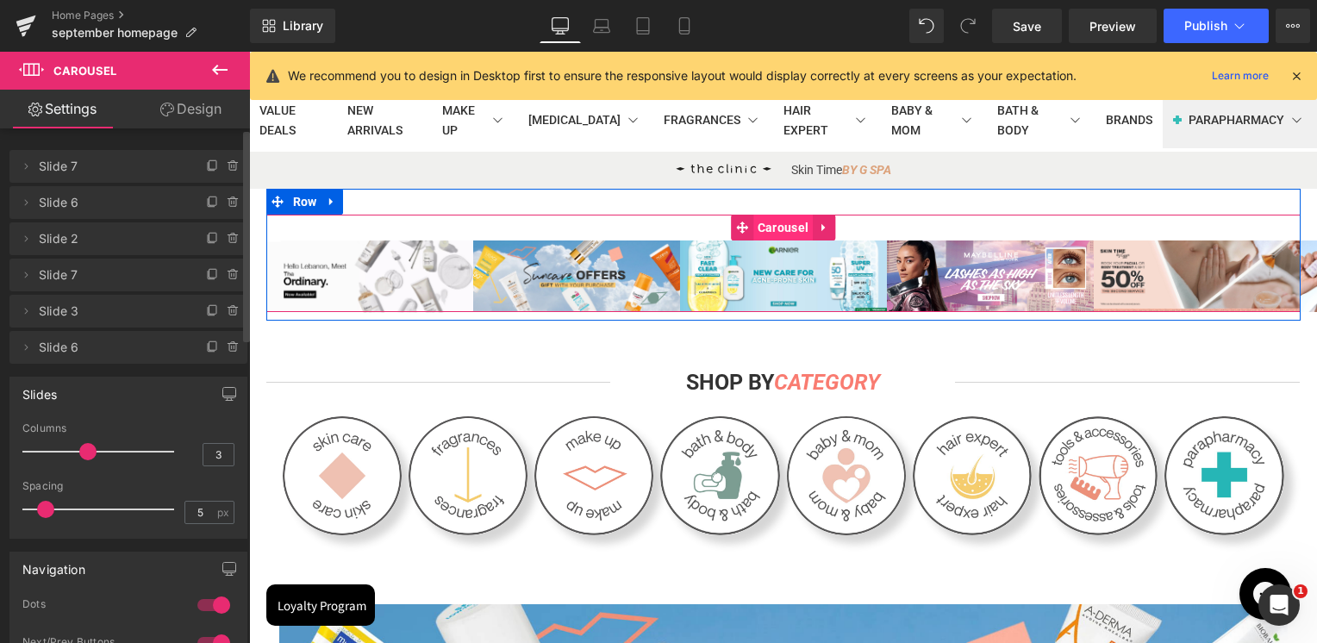
click at [789, 233] on span "Carousel" at bounding box center [782, 228] width 59 height 26
click at [767, 230] on span "Carousel" at bounding box center [782, 228] width 59 height 26
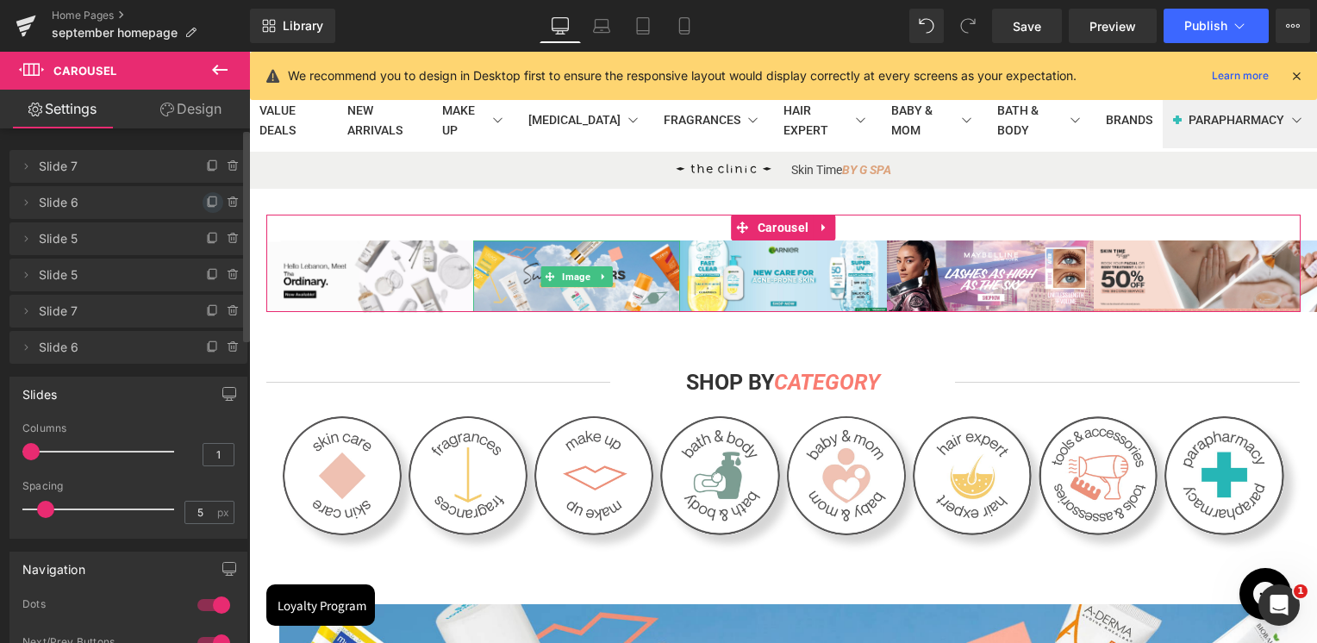
click at [210, 206] on icon at bounding box center [213, 203] width 14 height 14
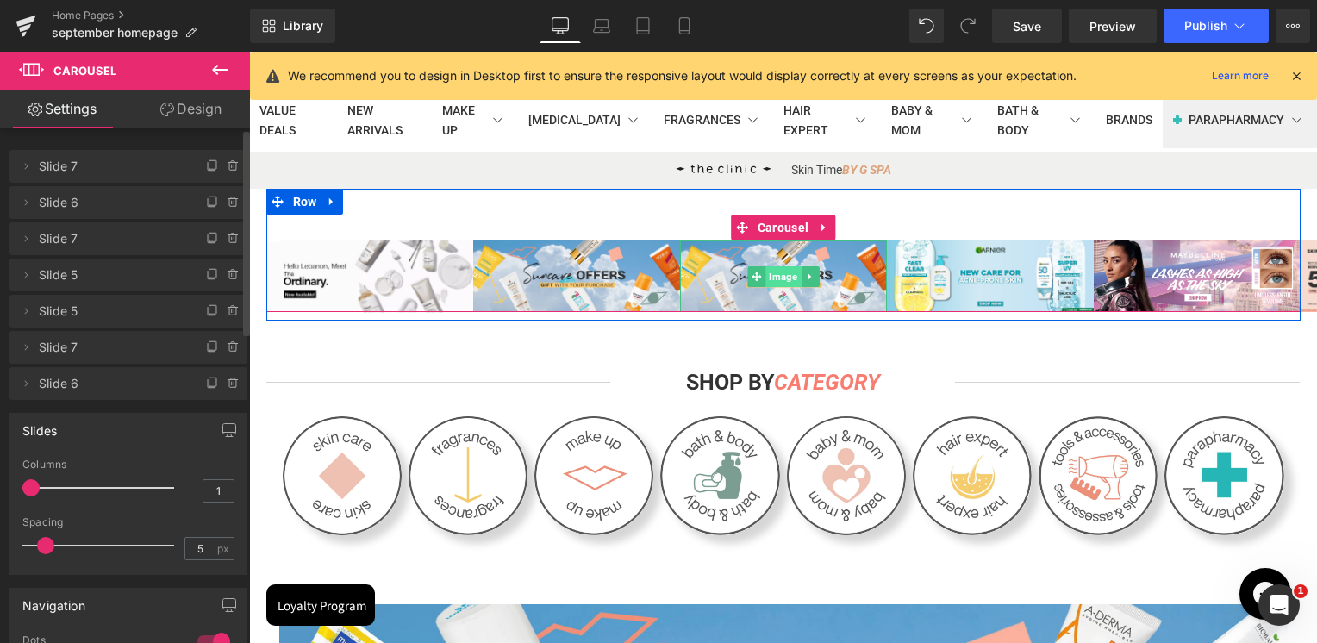
click at [769, 281] on span "Image" at bounding box center [782, 276] width 35 height 21
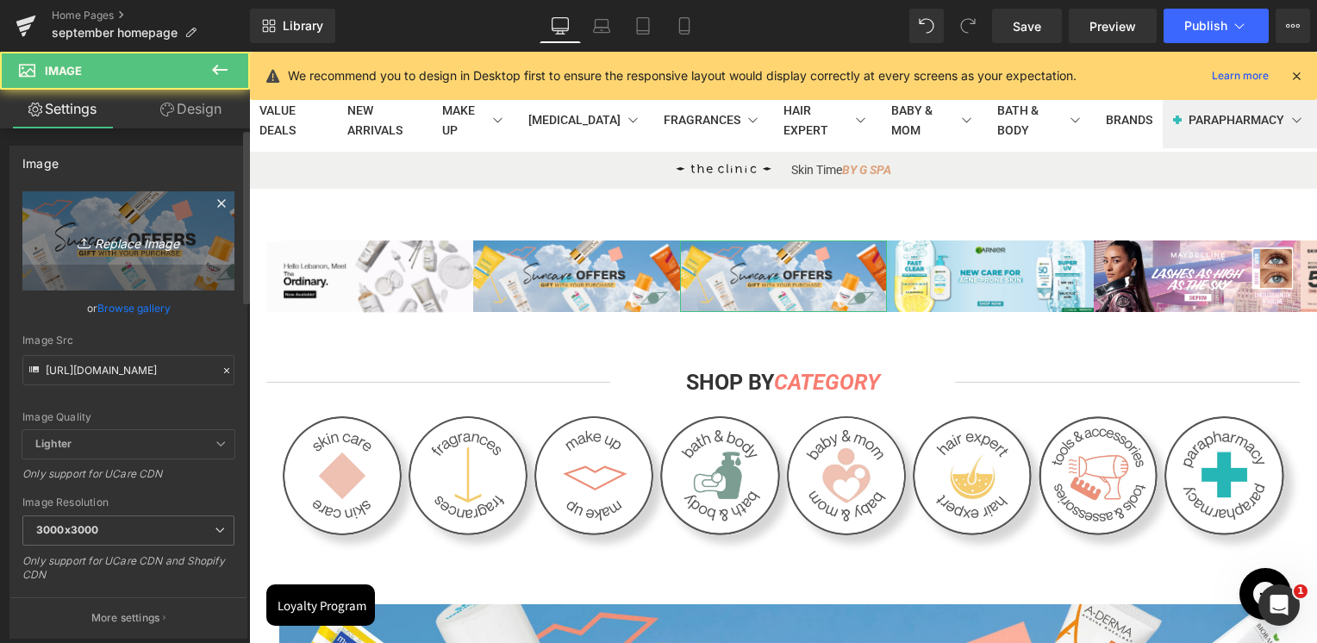
click at [195, 259] on link "Replace Image" at bounding box center [128, 240] width 212 height 99
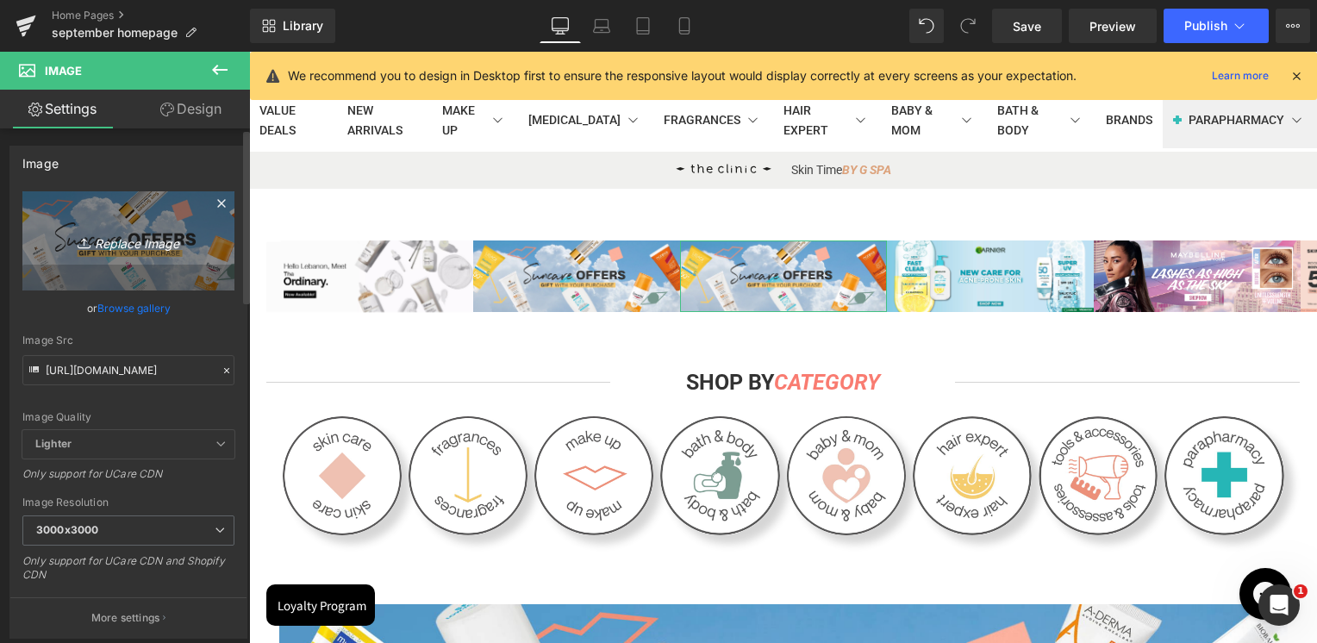
type input "C:\fakepath\Artboard 2.jpg"
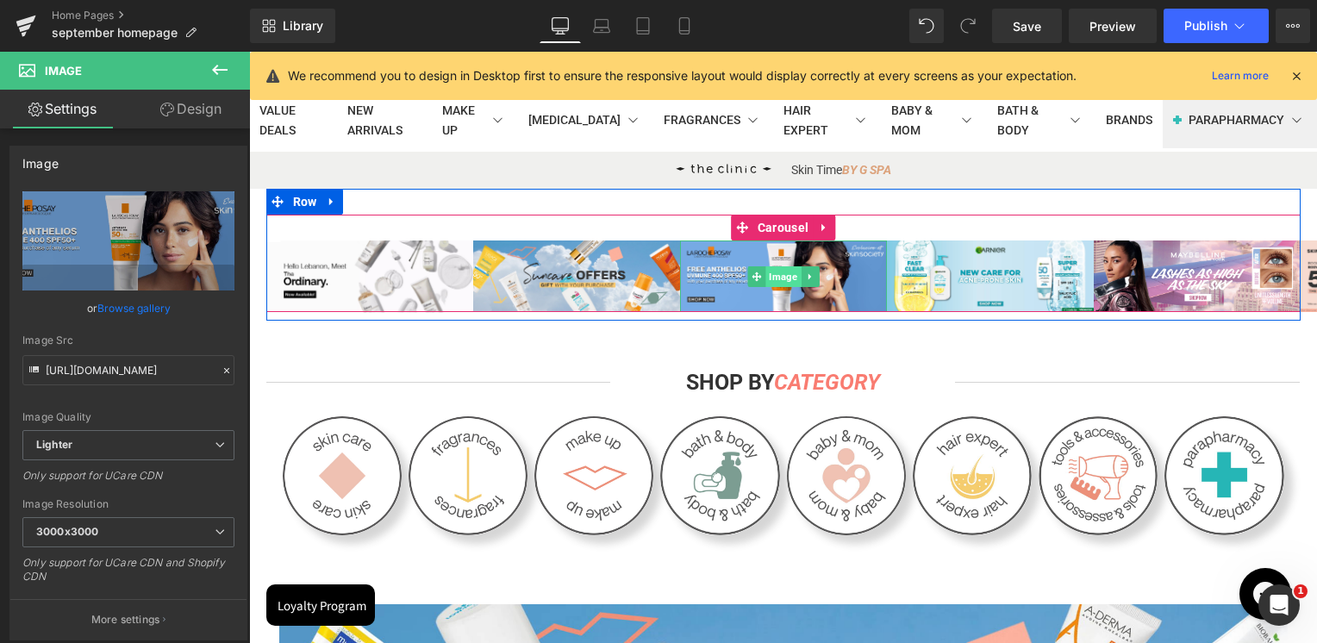
click at [769, 276] on span "Image" at bounding box center [782, 276] width 35 height 21
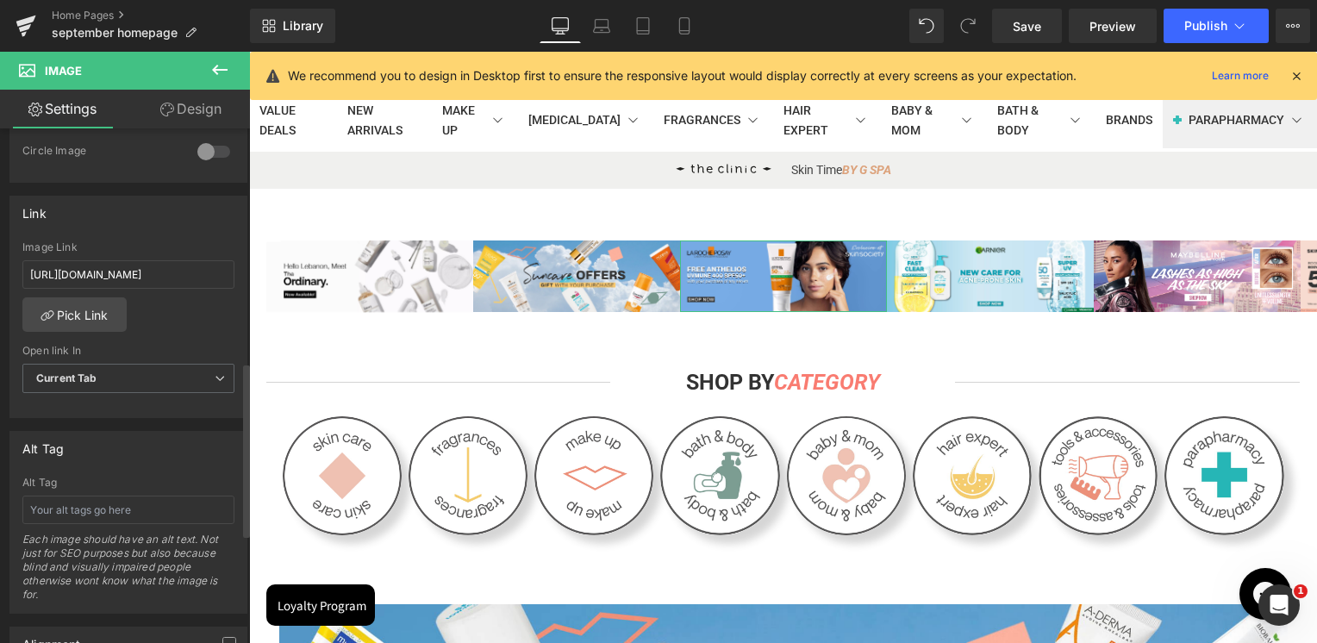
scroll to position [775, 0]
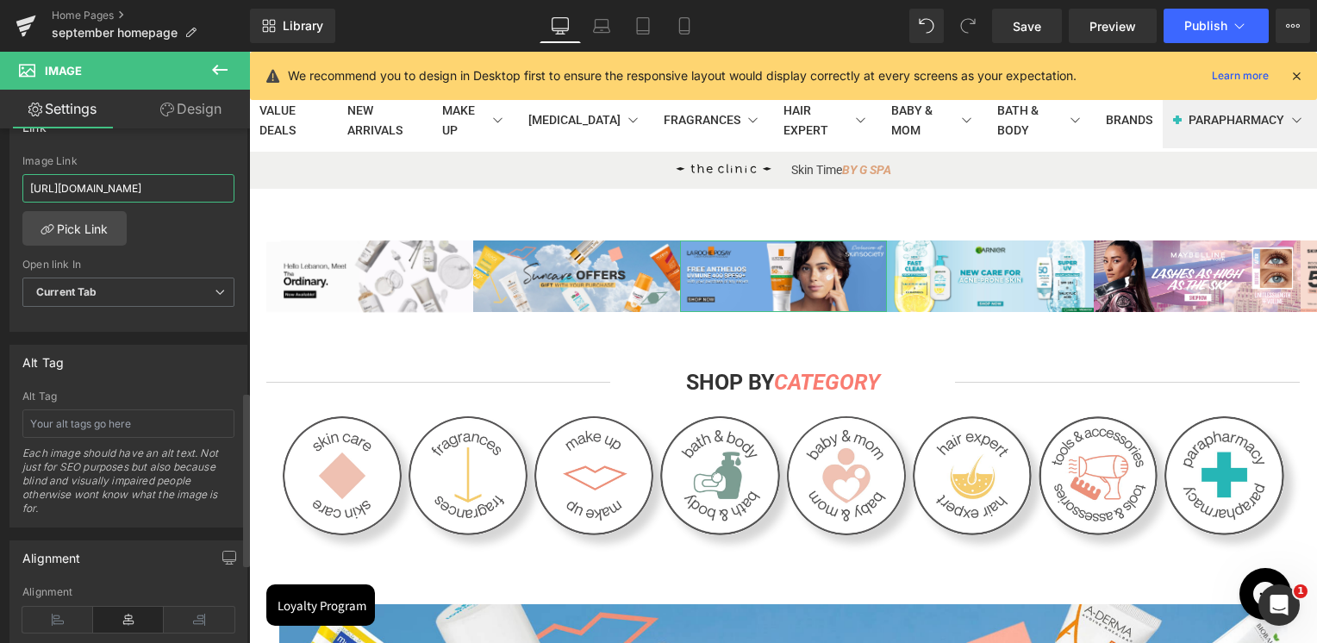
click at [133, 178] on input "[URL][DOMAIN_NAME]" at bounding box center [128, 188] width 212 height 28
paste input "collections/anthelios-capital-soleil"
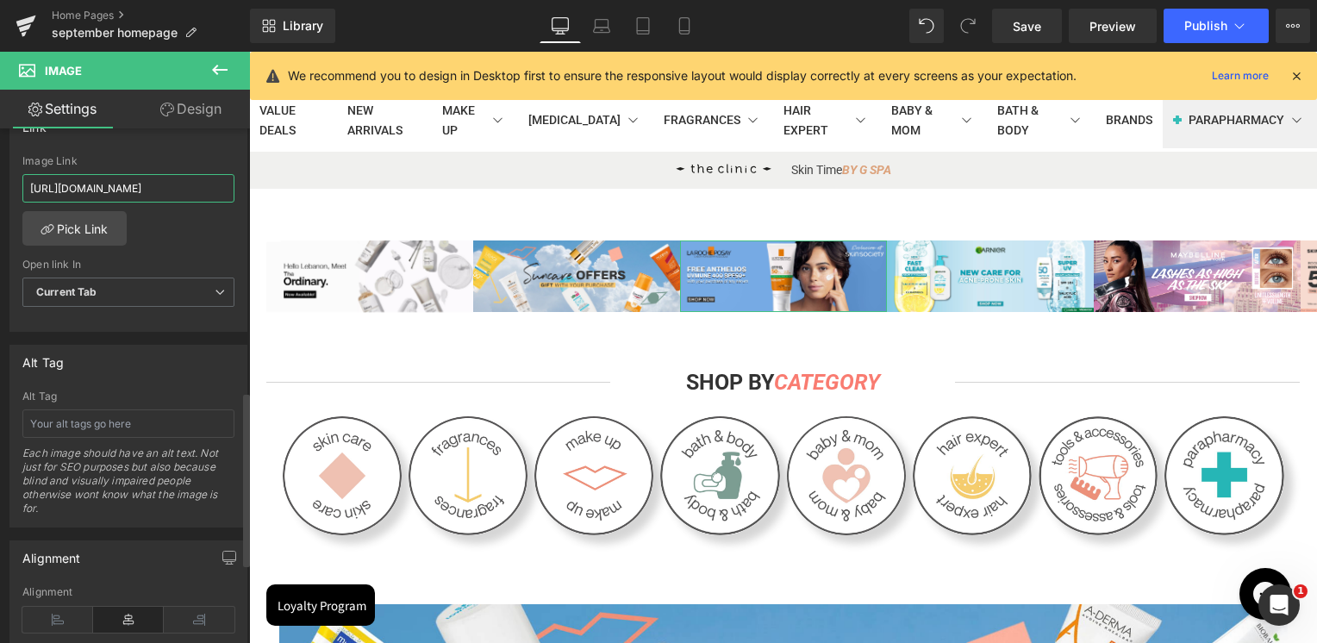
scroll to position [0, 90]
type input "[URL][DOMAIN_NAME]"
click at [153, 160] on div "Image Link" at bounding box center [128, 161] width 212 height 12
click at [686, 15] on link "Mobile" at bounding box center [683, 26] width 41 height 34
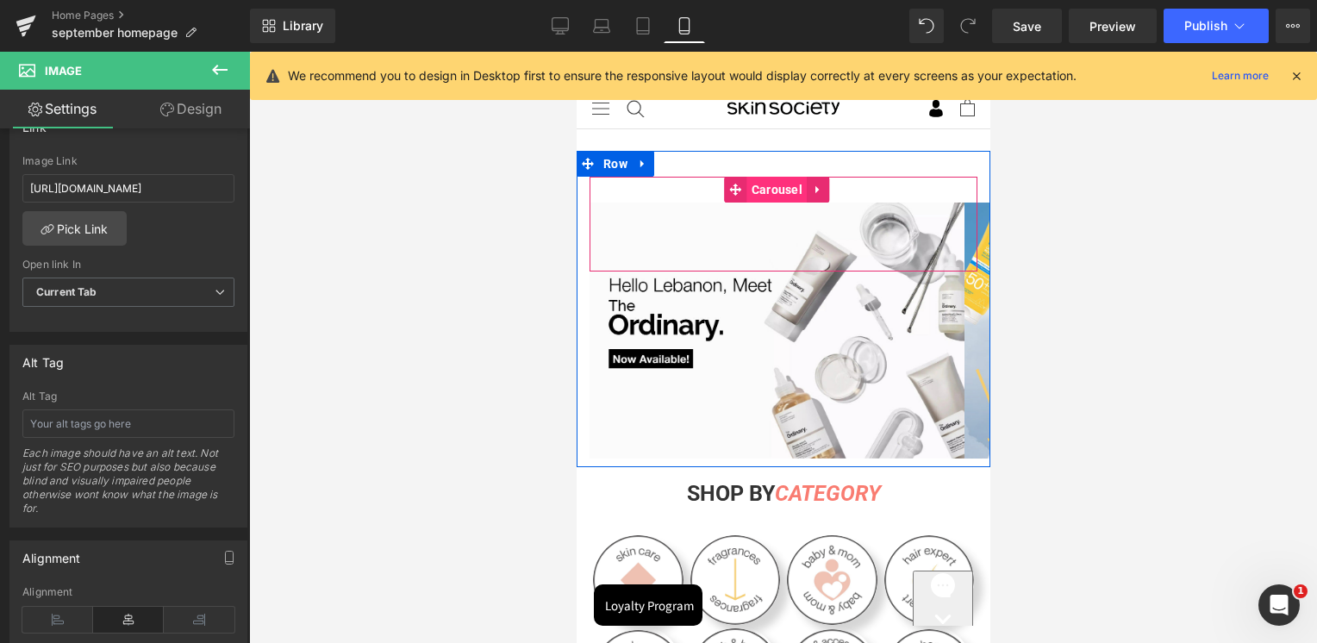
click at [779, 196] on span "Carousel" at bounding box center [775, 190] width 59 height 26
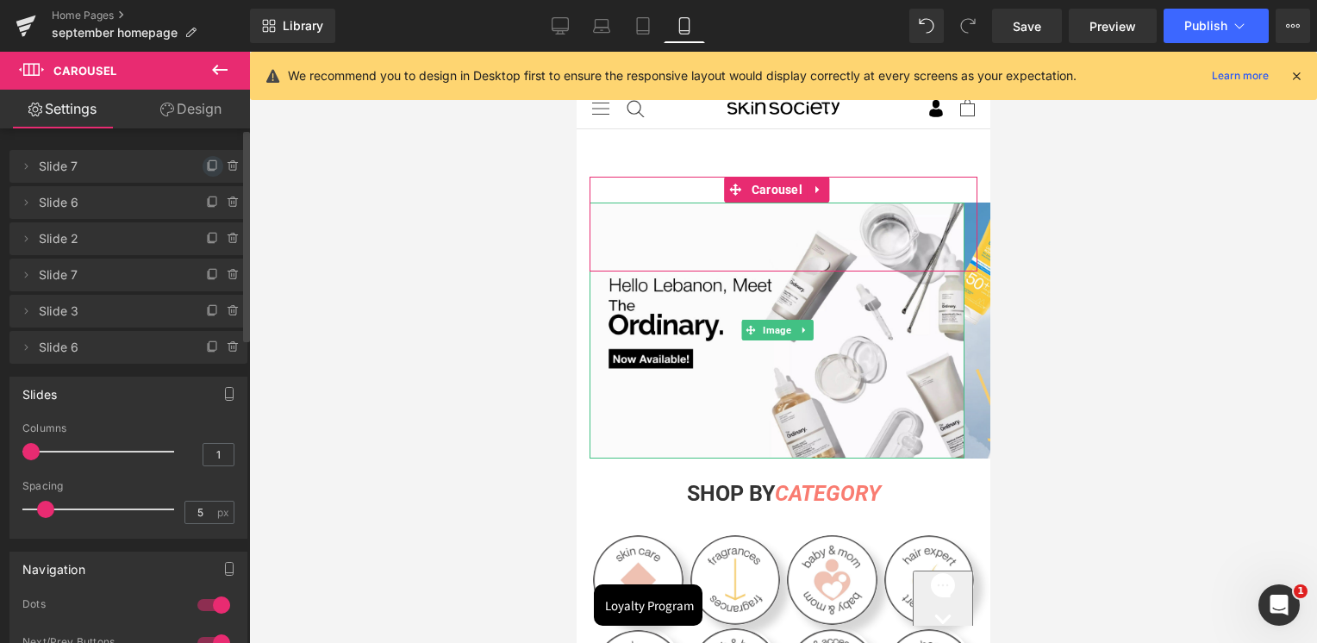
click at [209, 168] on icon at bounding box center [212, 164] width 7 height 9
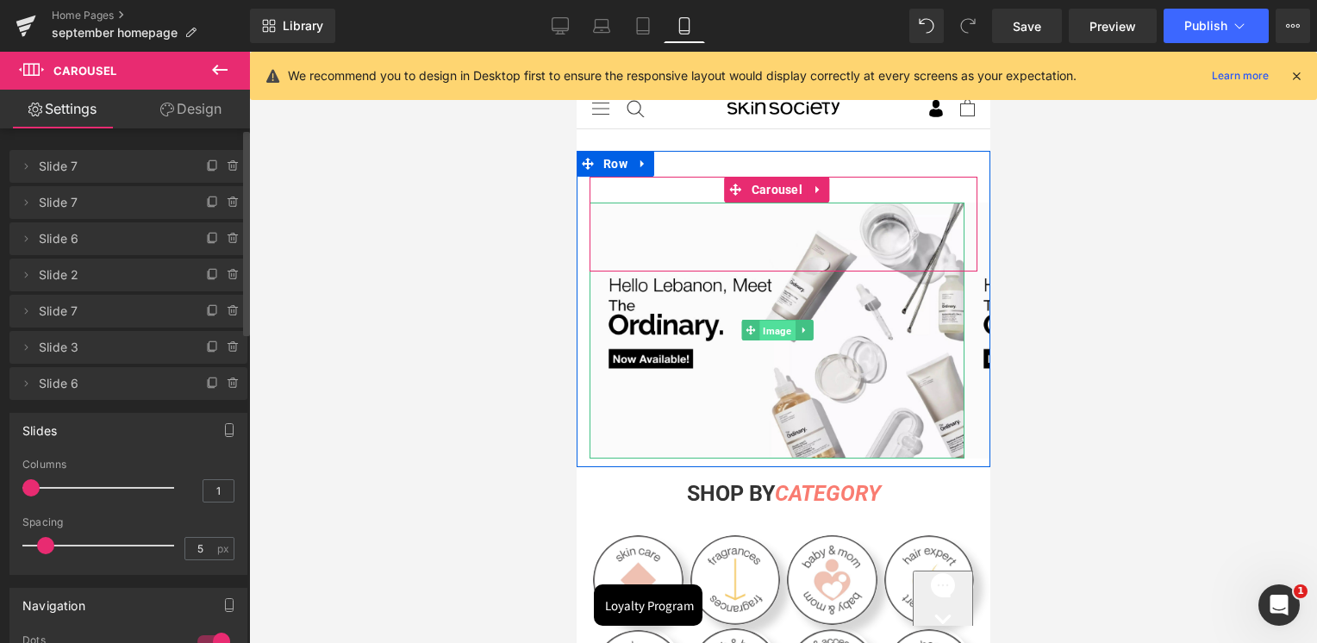
click at [783, 331] on span "Image" at bounding box center [775, 331] width 35 height 21
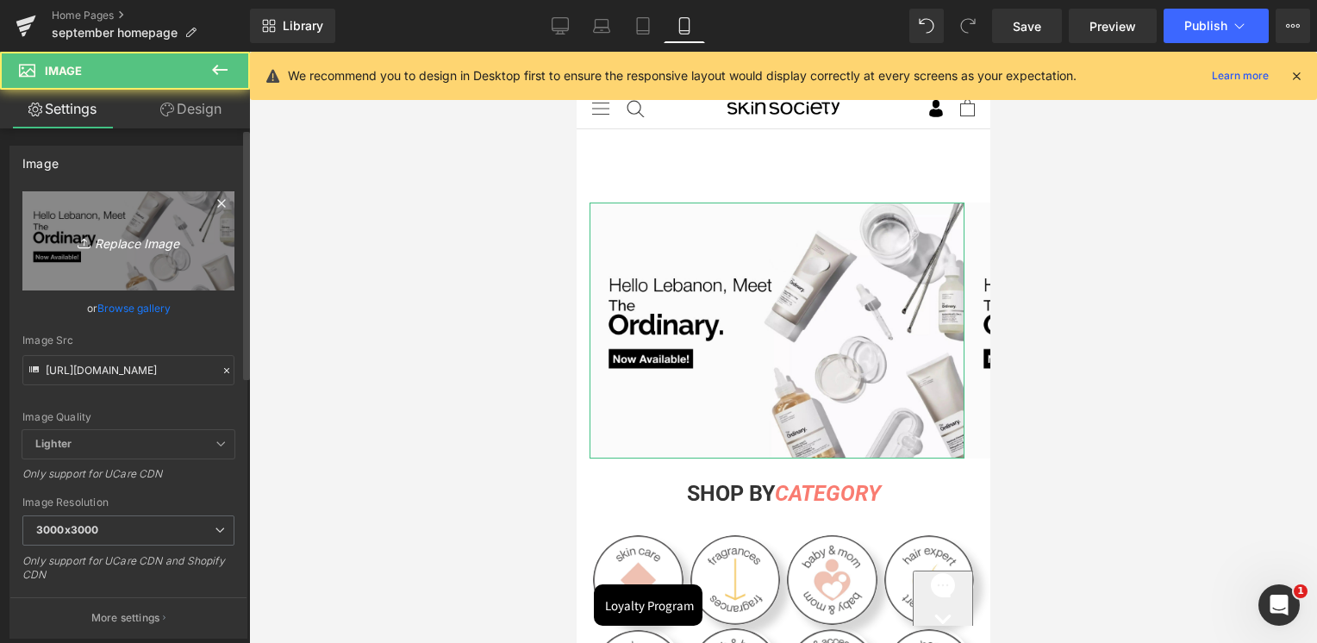
click at [120, 243] on icon "Replace Image" at bounding box center [128, 241] width 138 height 22
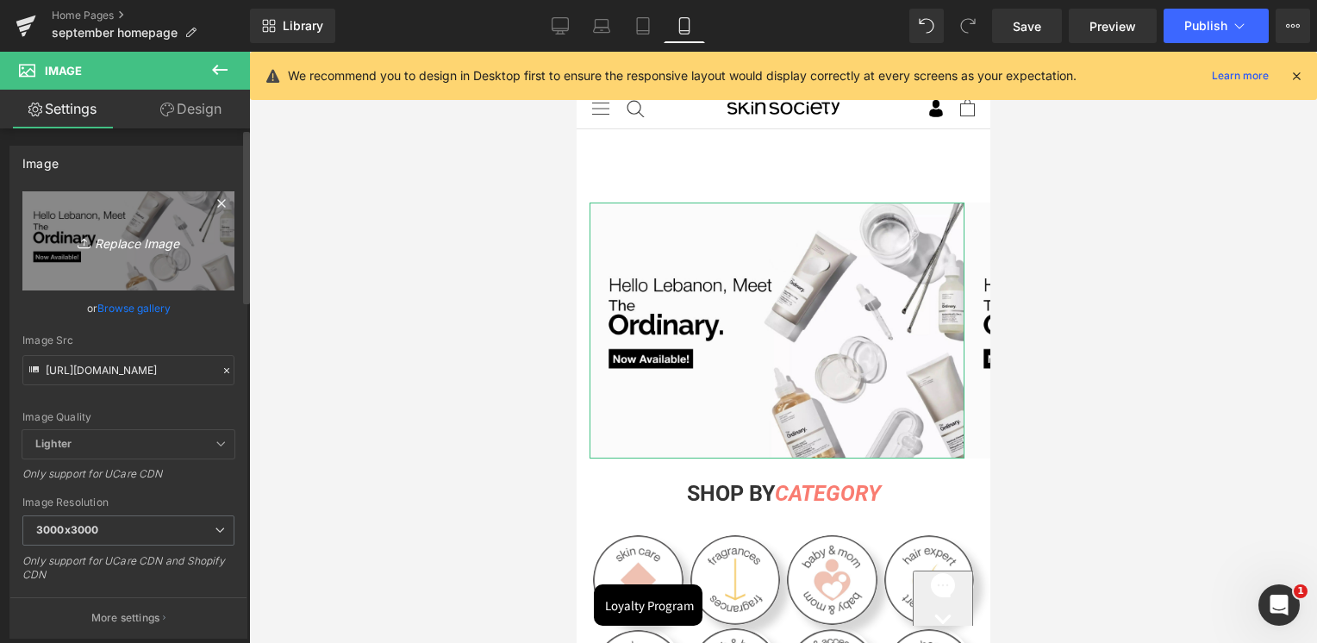
type input "C:\fakepath\Artboard 4.jpg"
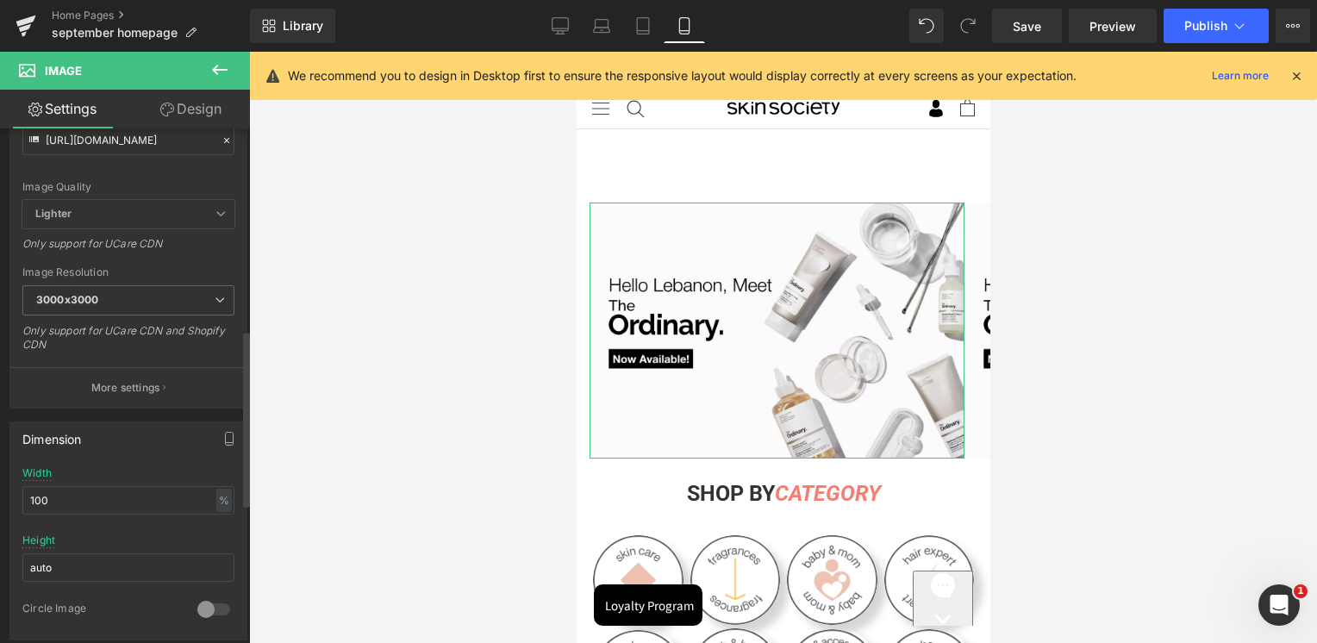
scroll to position [603, 0]
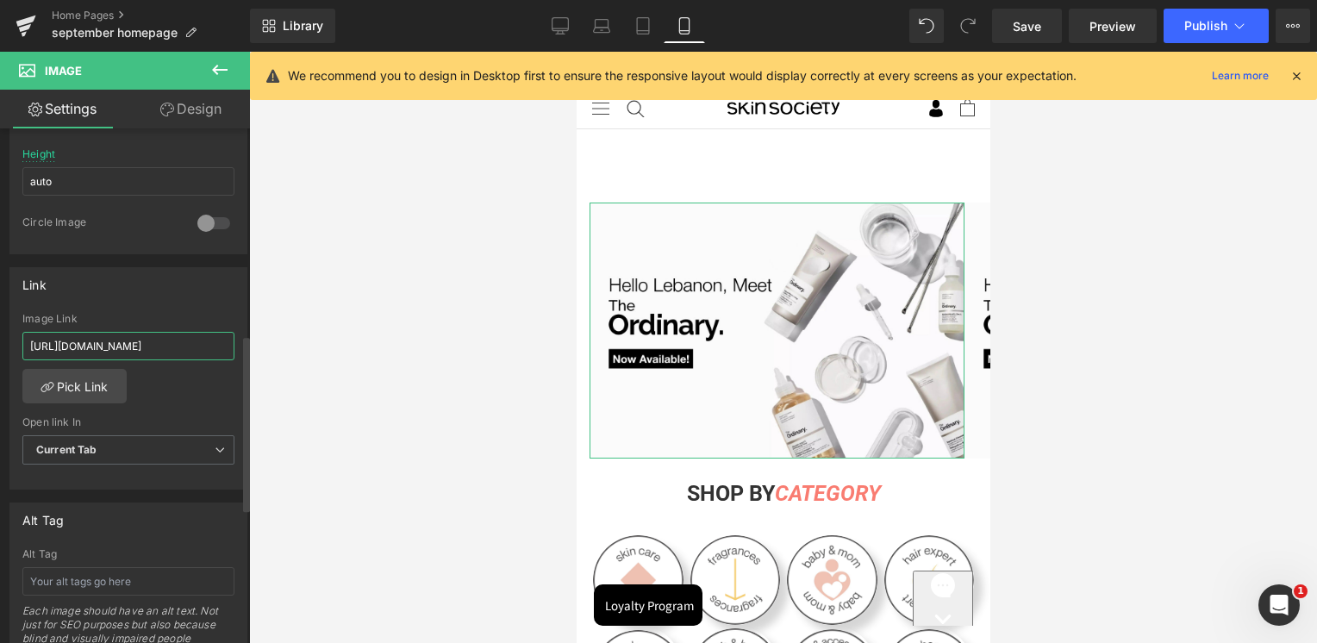
click at [165, 355] on input "[URL][DOMAIN_NAME]" at bounding box center [128, 346] width 212 height 28
paste input "collections/anthelios-capital-soleil"
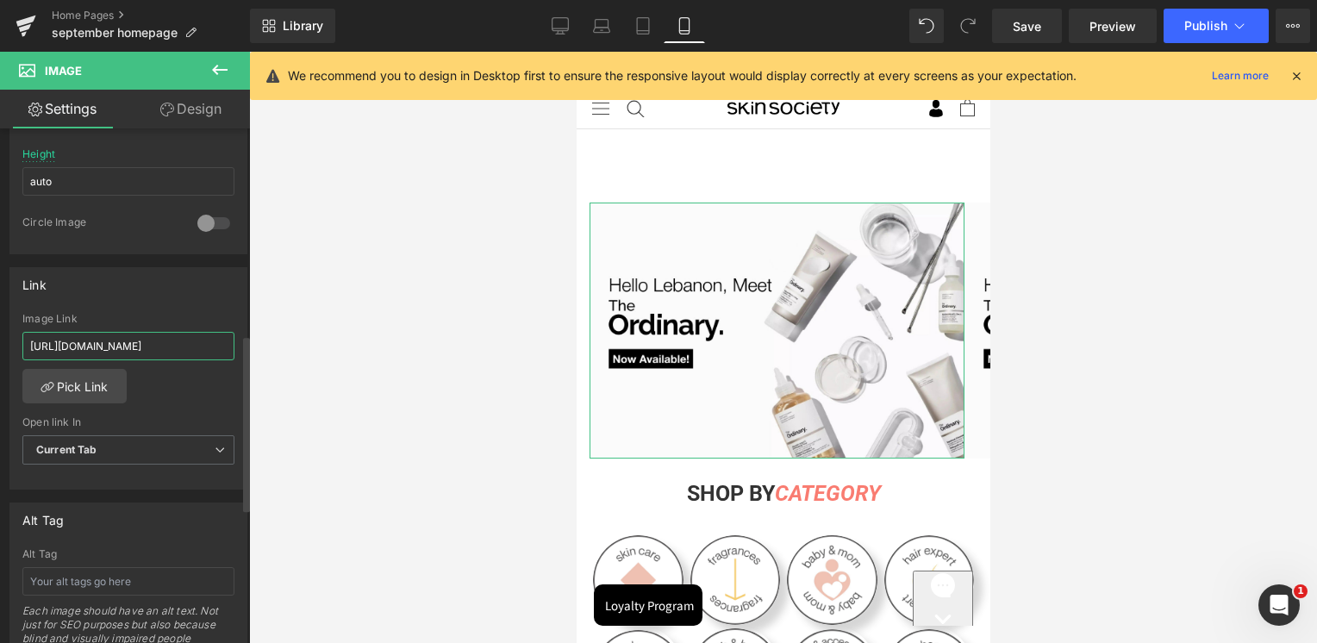
scroll to position [0, 90]
type input "[URL][DOMAIN_NAME]"
click at [166, 307] on div "Link [URL][DOMAIN_NAME] Image Link [URL][DOMAIN_NAME] Pick Link Current Tab New…" at bounding box center [128, 378] width 238 height 223
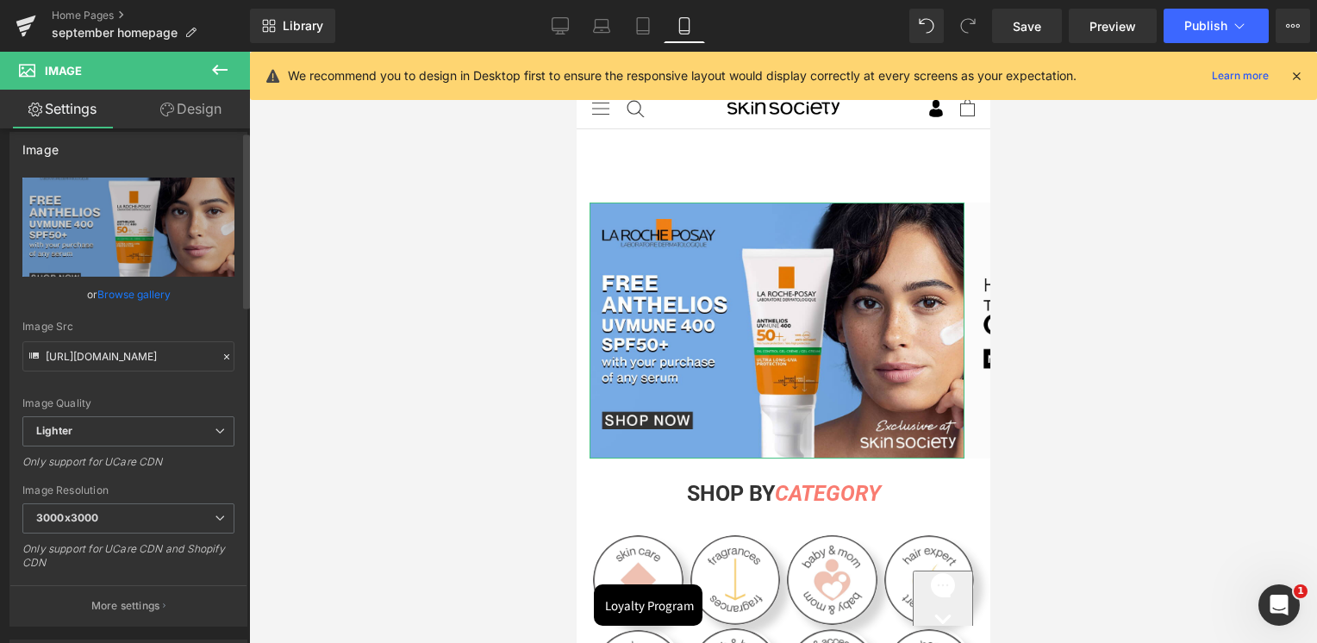
scroll to position [0, 0]
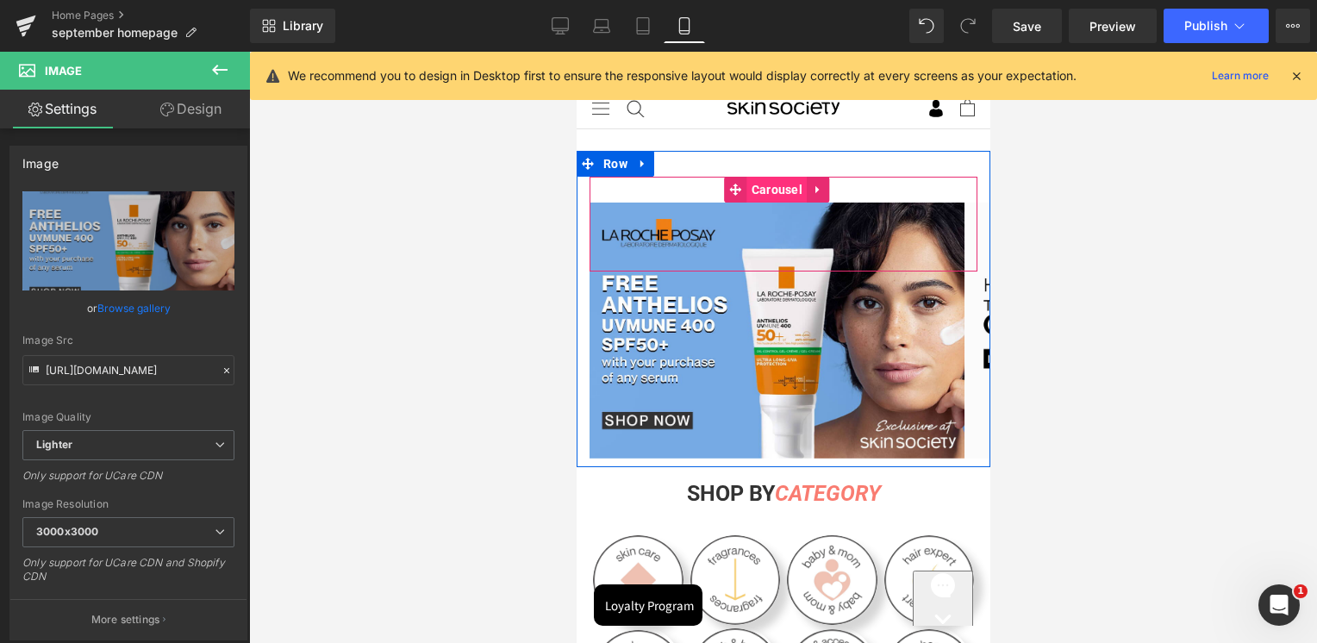
click at [770, 188] on span "Carousel" at bounding box center [775, 190] width 59 height 26
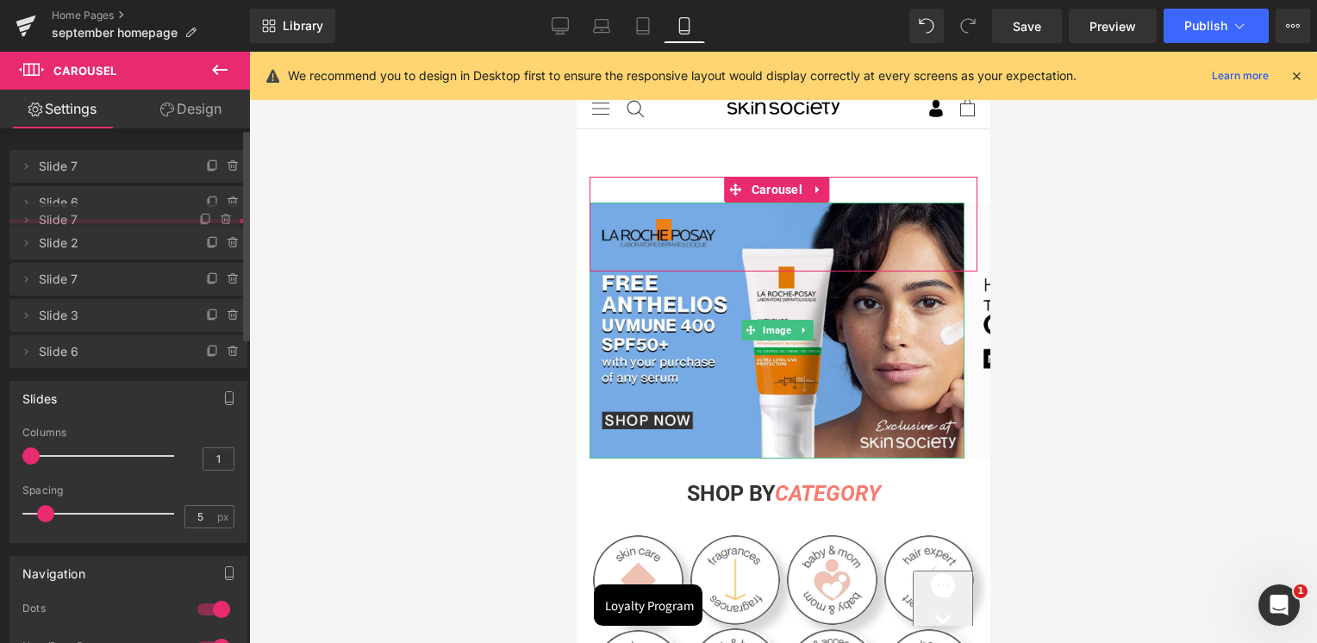
drag, startPoint x: 111, startPoint y: 171, endPoint x: 113, endPoint y: 224, distance: 53.4
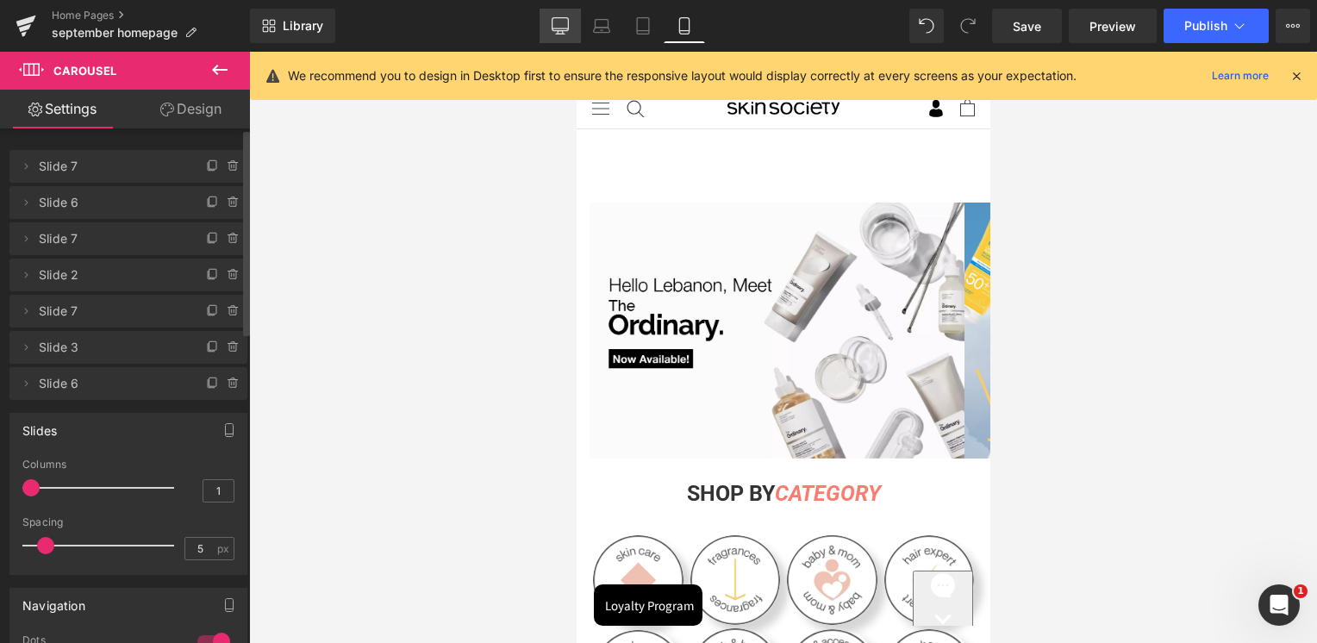
click at [564, 33] on icon at bounding box center [559, 25] width 17 height 17
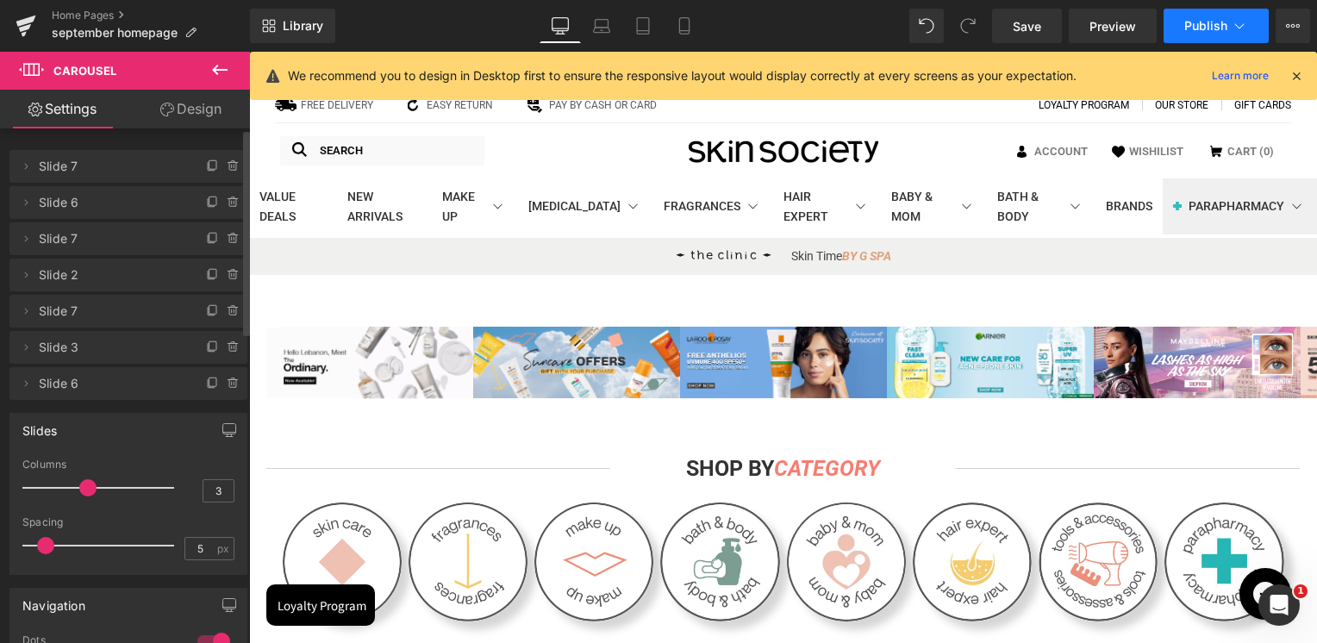
click at [1219, 27] on span "Publish" at bounding box center [1205, 26] width 43 height 14
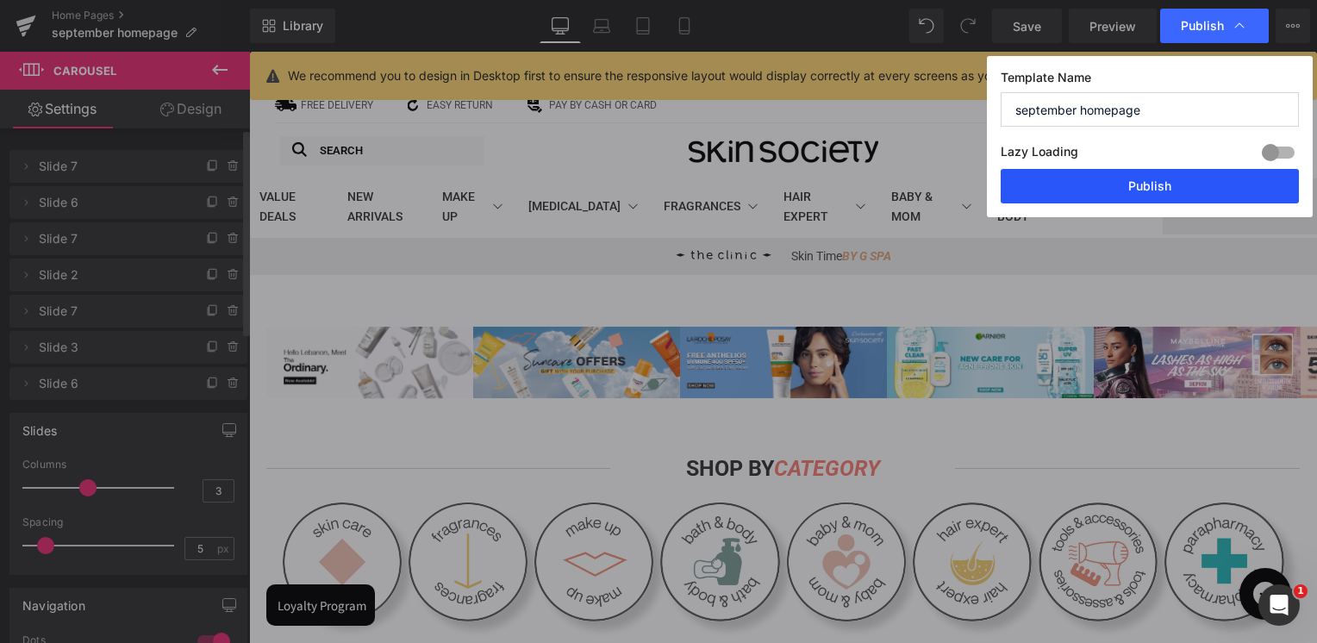
click at [1127, 184] on button "Publish" at bounding box center [1149, 186] width 298 height 34
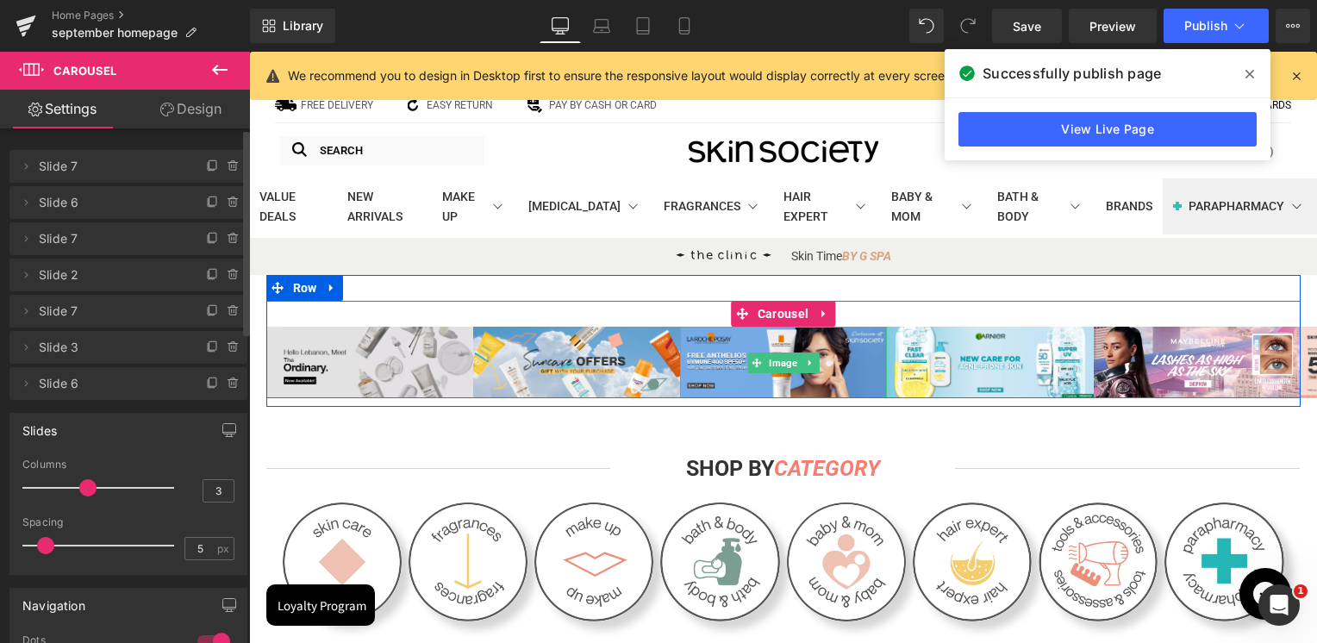
drag, startPoint x: 777, startPoint y: 365, endPoint x: 412, endPoint y: 352, distance: 365.6
click at [777, 365] on span "Image" at bounding box center [782, 362] width 35 height 21
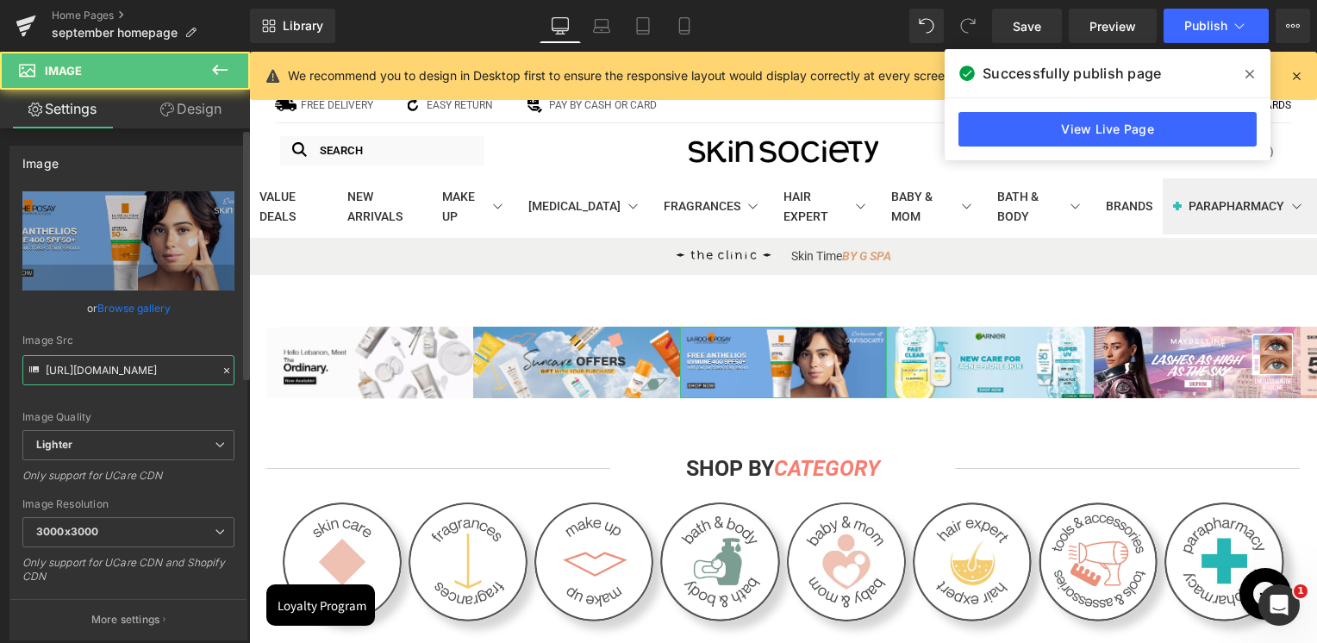
click at [150, 376] on input "[URL][DOMAIN_NAME]" at bounding box center [128, 370] width 212 height 30
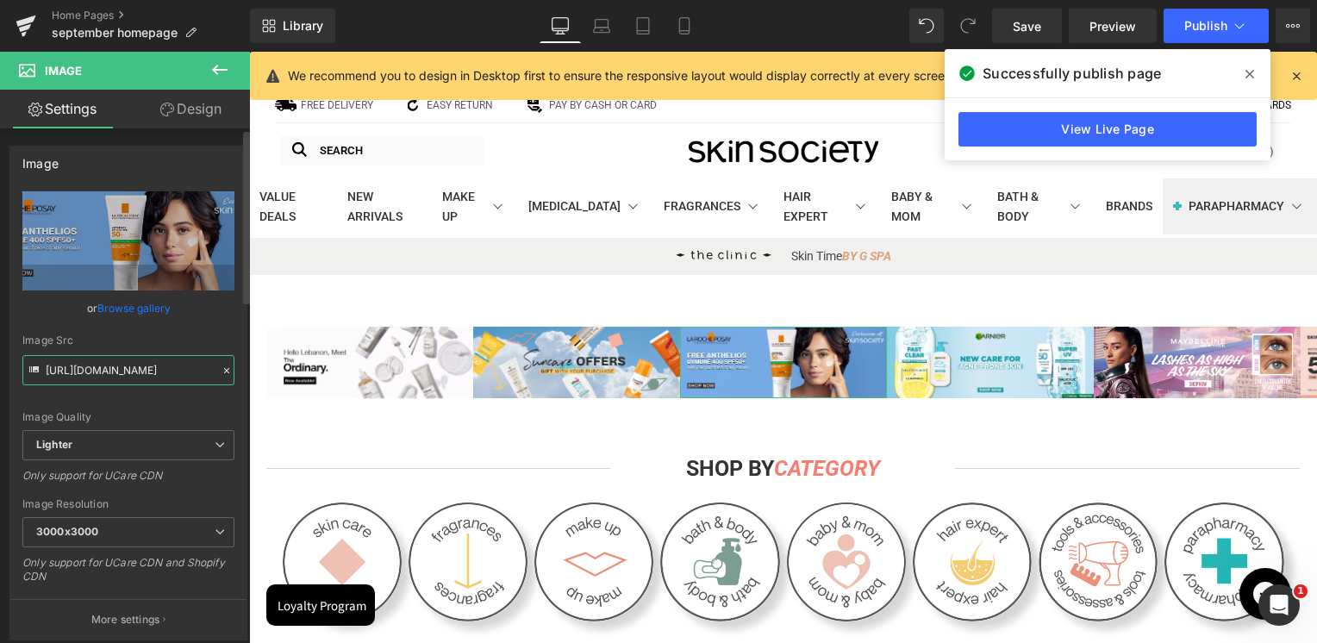
paste input "[DOMAIN_NAME][URL]"
type input "[URL][DOMAIN_NAME]"
click at [168, 343] on div "Image Src" at bounding box center [128, 340] width 212 height 12
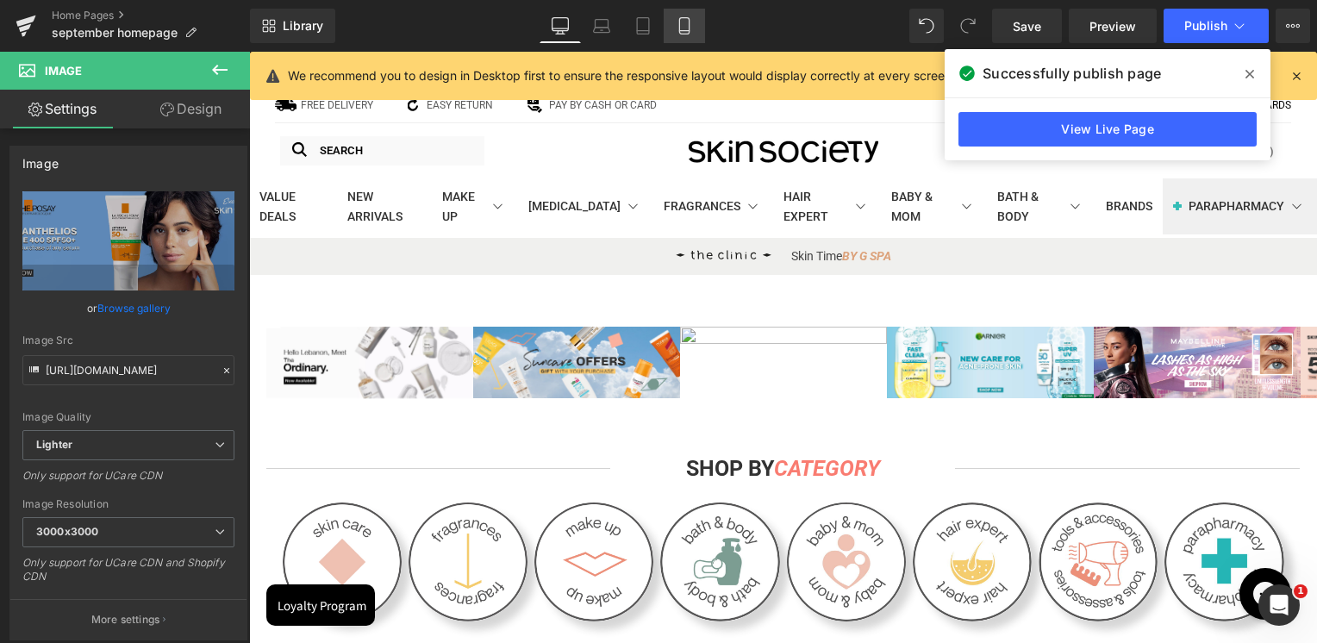
click at [694, 32] on link "Mobile" at bounding box center [683, 26] width 41 height 34
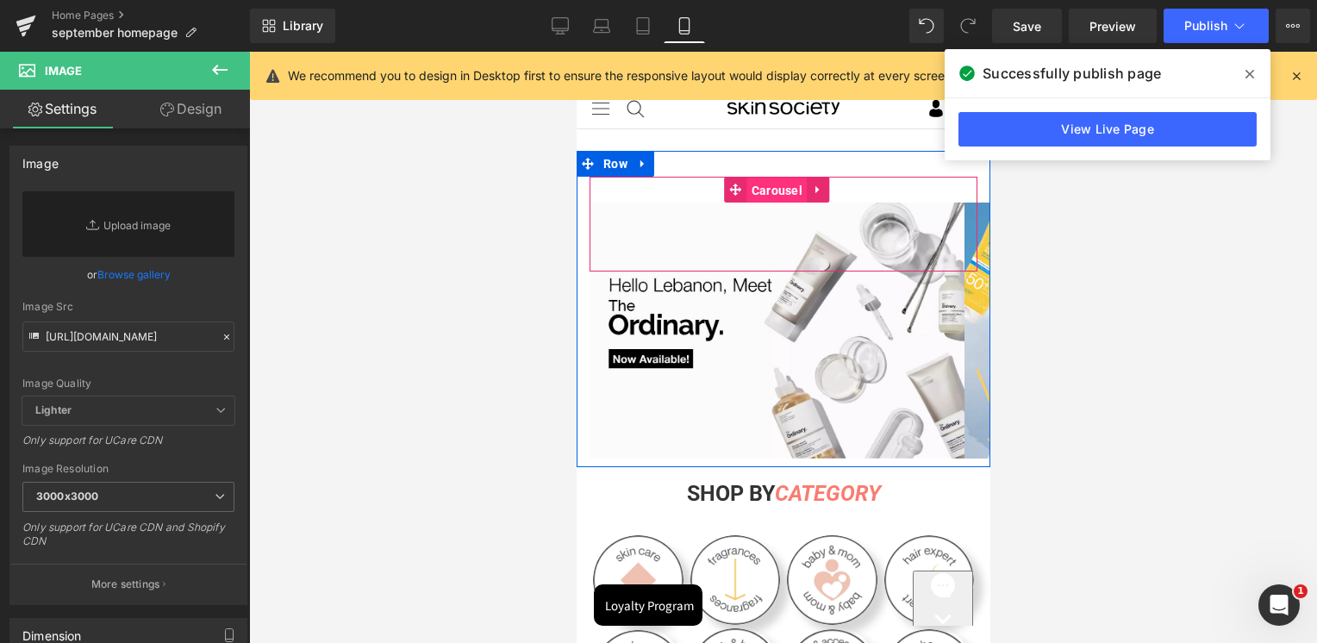
click at [787, 185] on span "Carousel" at bounding box center [775, 190] width 59 height 26
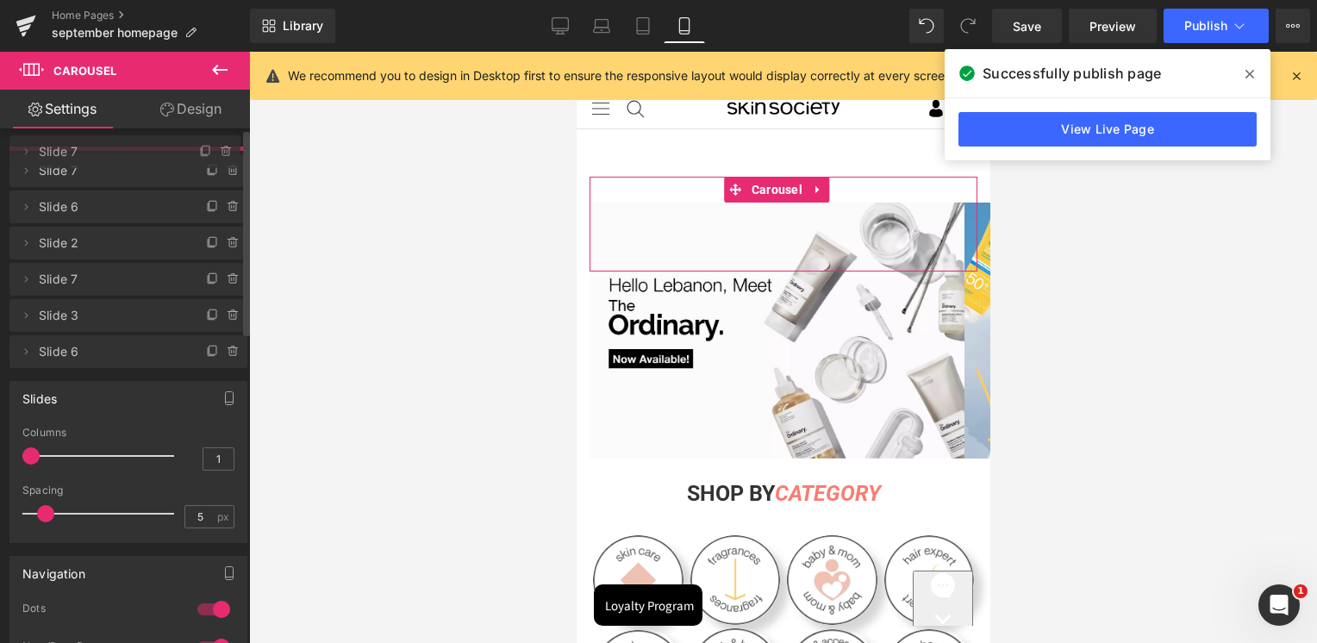
drag, startPoint x: 93, startPoint y: 239, endPoint x: 117, endPoint y: 152, distance: 90.3
click at [117, 152] on span "Slide 7" at bounding box center [108, 151] width 138 height 33
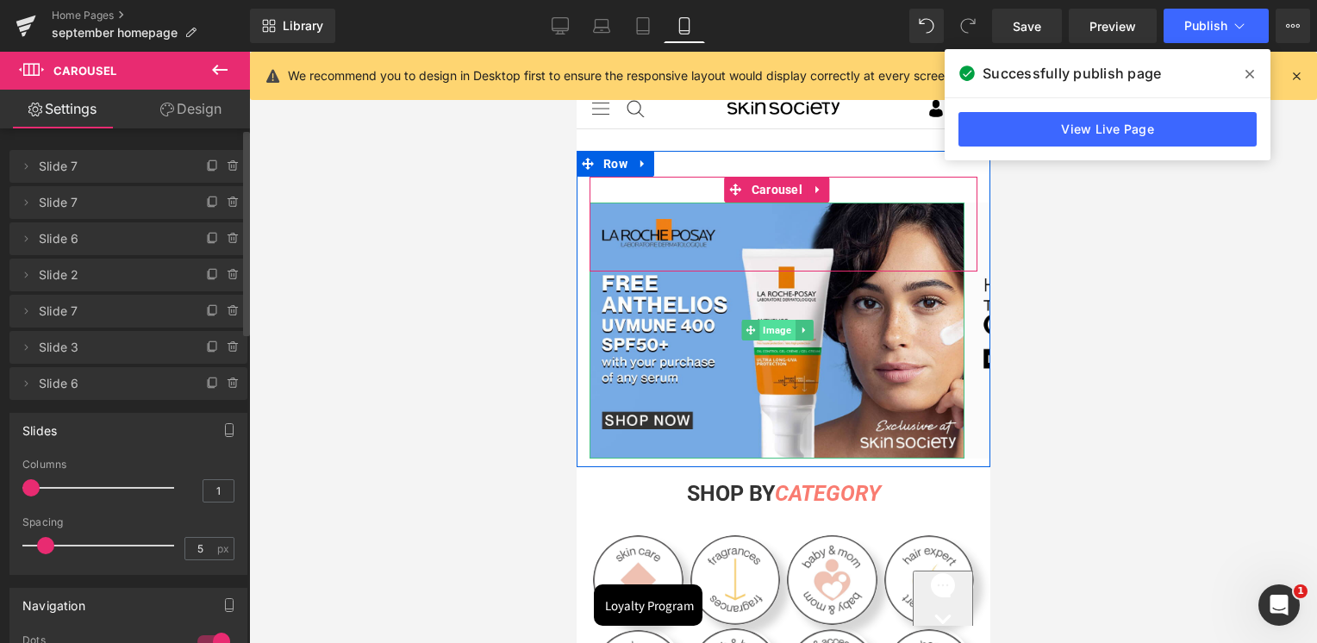
click at [780, 327] on span "Image" at bounding box center [775, 330] width 35 height 21
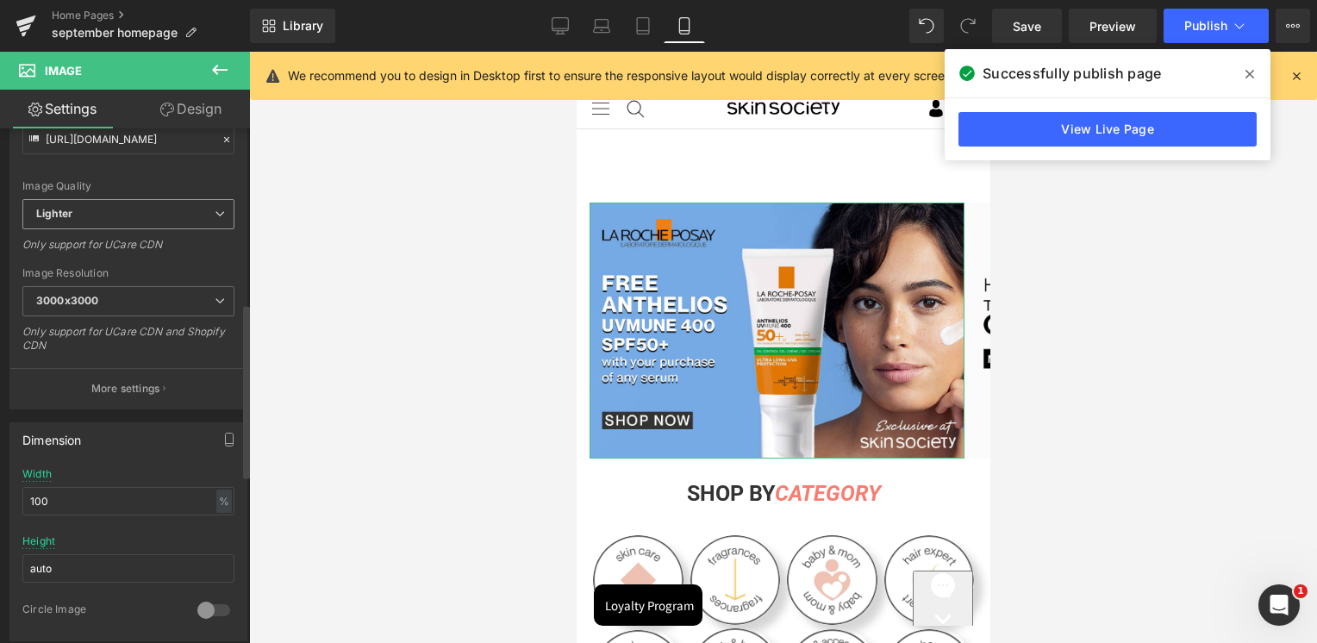
scroll to position [517, 0]
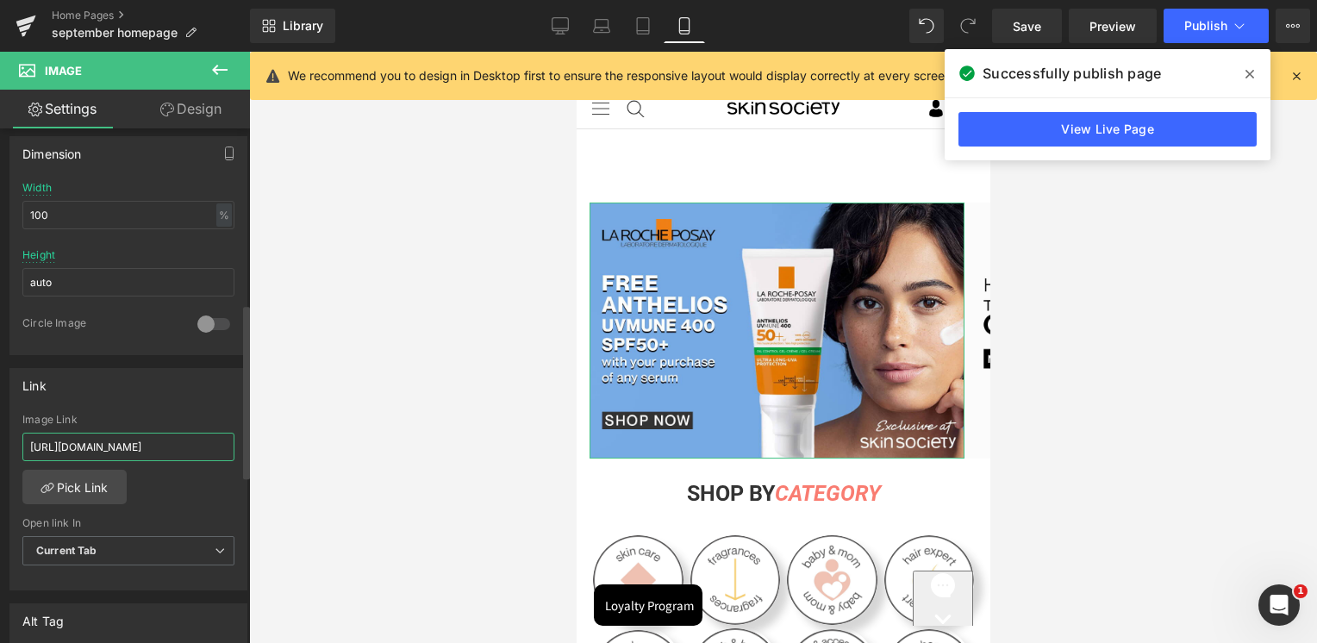
click at [146, 448] on input "[URL][DOMAIN_NAME]" at bounding box center [128, 447] width 212 height 28
paste input "pages/search-results-page?q=la%20roche%20posay%20serums&page=1&rb_vendor=La%20R…"
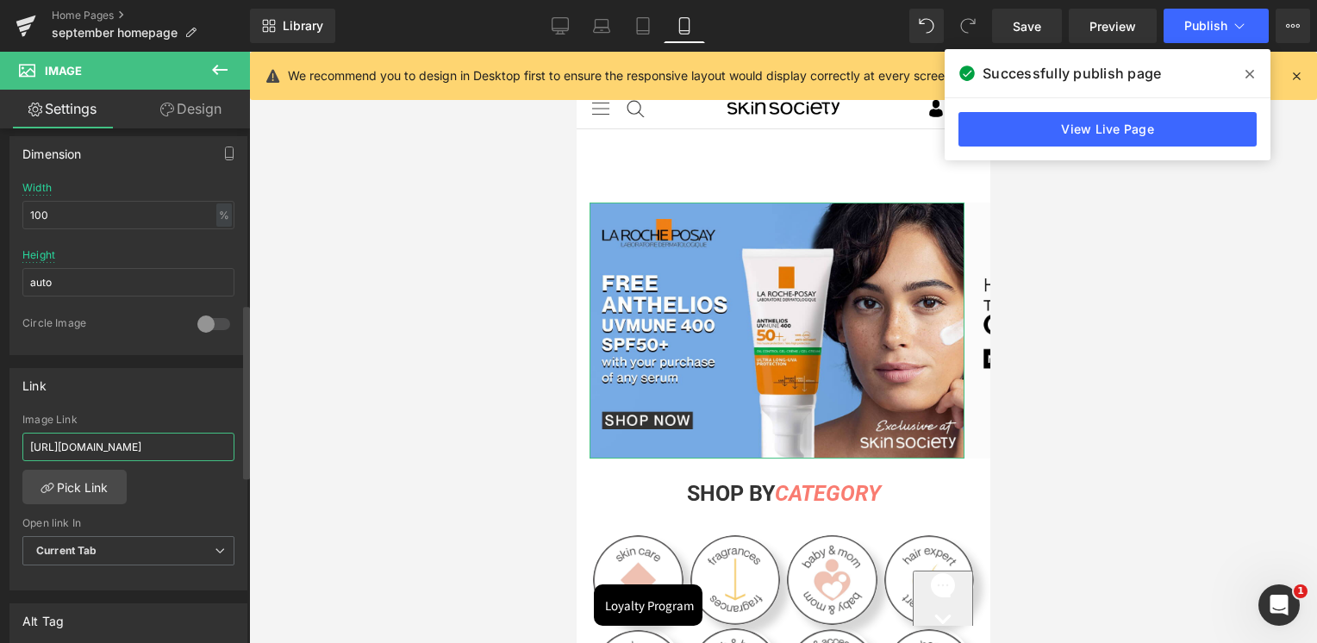
scroll to position [0, 449]
type input "[URL][DOMAIN_NAME]"
click at [152, 404] on div "Link [URL][DOMAIN_NAME] Image Link [URL][DOMAIN_NAME] Pick Link Current Tab New…" at bounding box center [128, 479] width 238 height 223
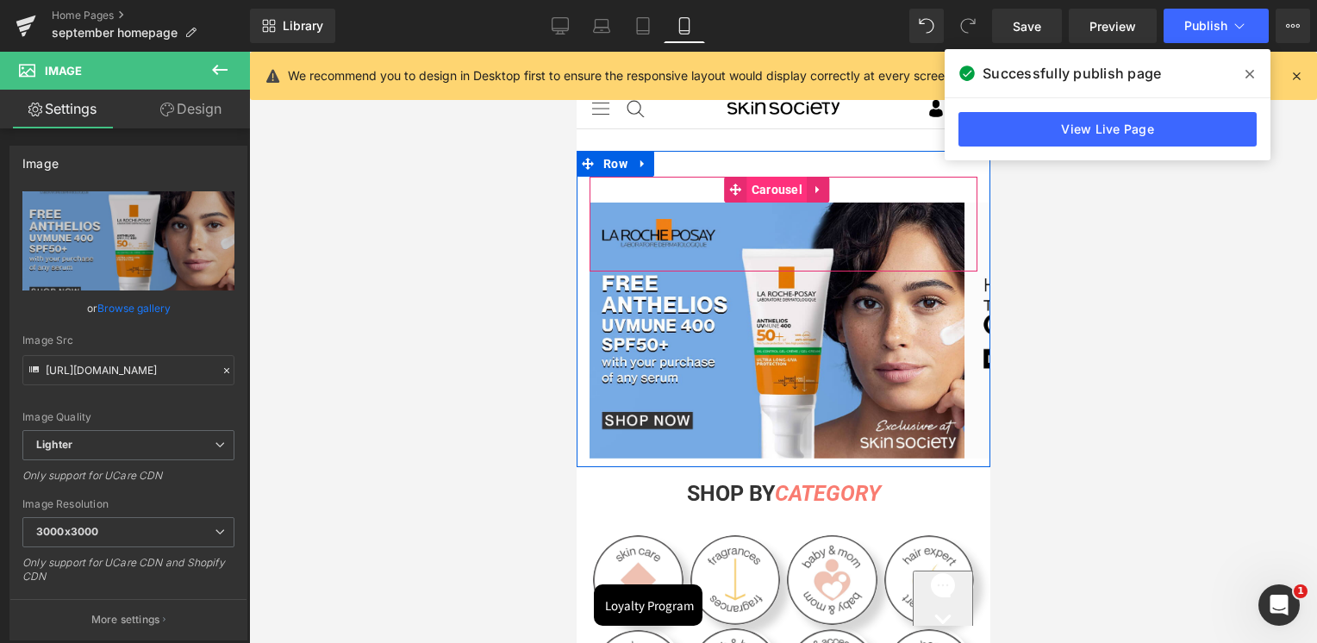
click at [786, 192] on span "Carousel" at bounding box center [775, 190] width 59 height 26
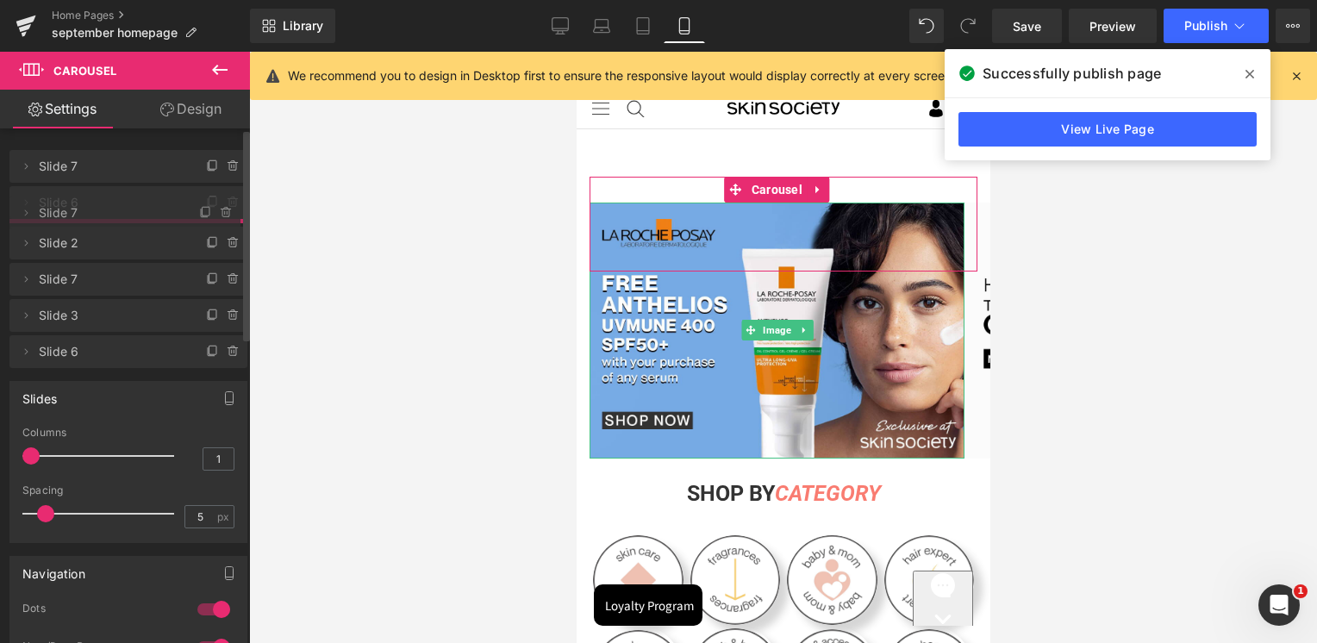
drag, startPoint x: 125, startPoint y: 171, endPoint x: 116, endPoint y: 217, distance: 47.3
click at [116, 217] on span "Slide 6" at bounding box center [111, 202] width 145 height 33
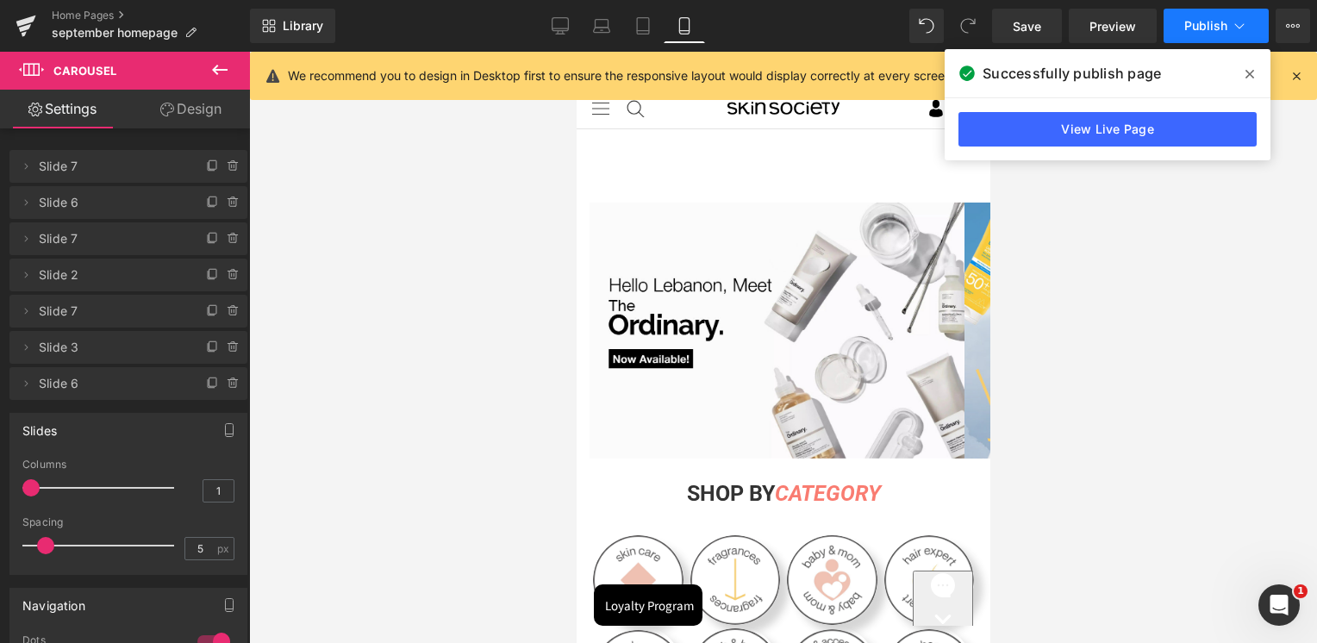
click at [1220, 28] on span "Publish" at bounding box center [1205, 26] width 43 height 14
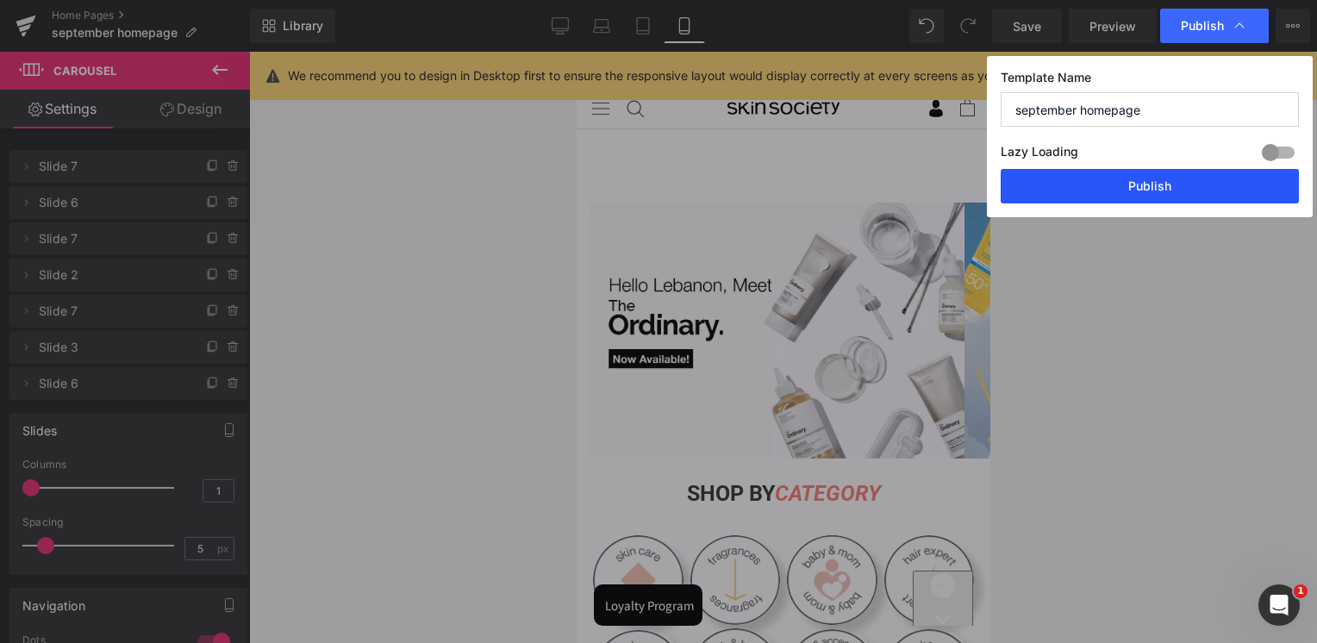
click at [1080, 185] on button "Publish" at bounding box center [1149, 186] width 298 height 34
